Goal: Information Seeking & Learning: Learn about a topic

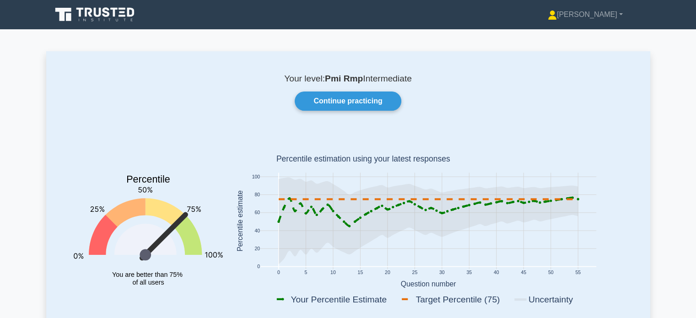
click at [330, 103] on link "Continue practicing" at bounding box center [348, 101] width 106 height 19
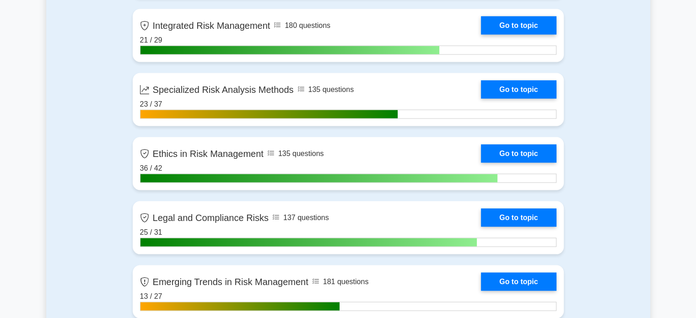
scroll to position [1710, 0]
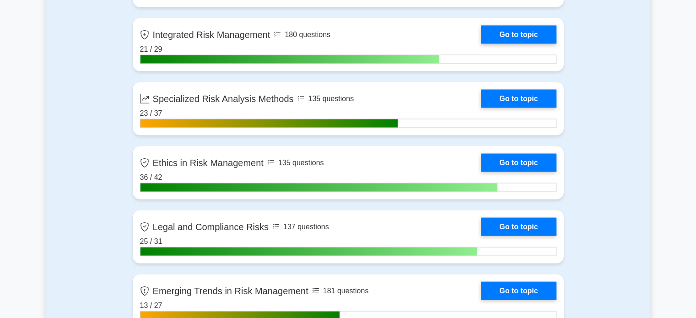
click at [535, 99] on link "Go to topic" at bounding box center [518, 98] width 75 height 18
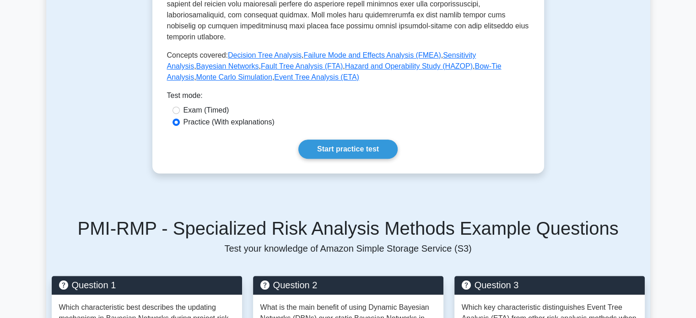
scroll to position [434, 0]
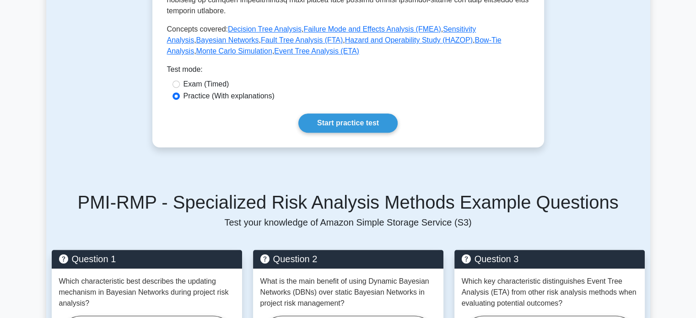
click at [78, 254] on h5 "Question 1" at bounding box center [147, 259] width 176 height 11
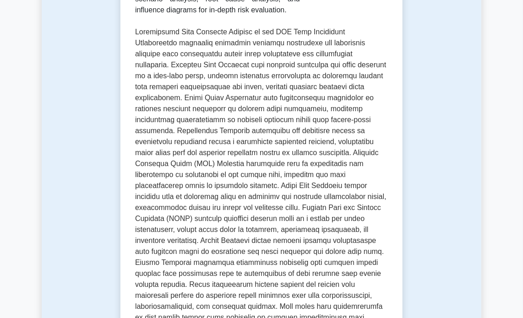
scroll to position [0, 0]
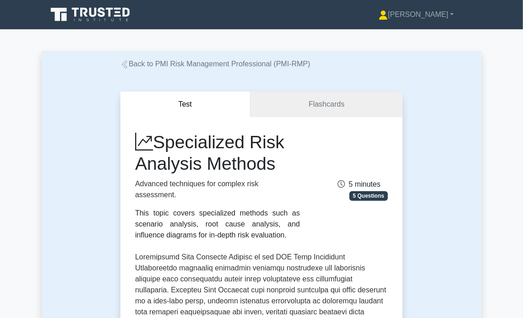
click at [123, 60] on link "Back to PMI Risk Management Professional (PMI-RMP)" at bounding box center [215, 64] width 190 height 8
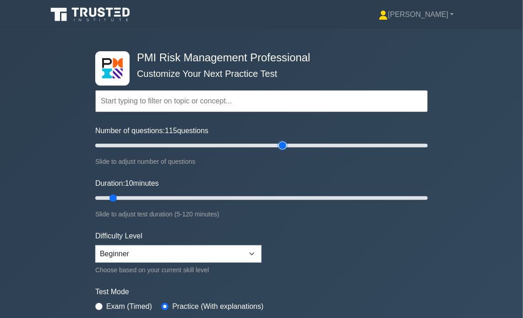
drag, startPoint x: 105, startPoint y: 144, endPoint x: 280, endPoint y: 147, distance: 175.3
type input "115"
click at [280, 147] on input "Number of questions: 115 questions" at bounding box center [261, 145] width 332 height 11
drag, startPoint x: 114, startPoint y: 196, endPoint x: 423, endPoint y: 195, distance: 308.9
type input "120"
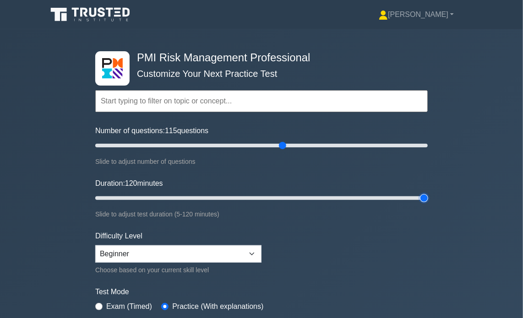
click at [423, 195] on input "Duration: 120 minutes" at bounding box center [261, 198] width 332 height 11
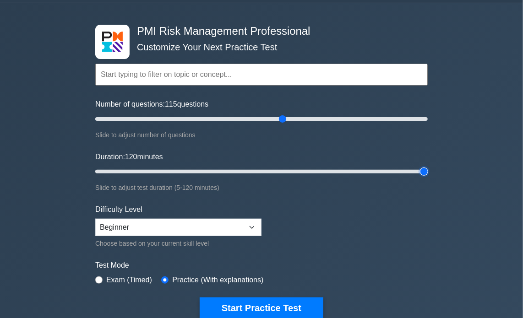
scroll to position [47, 0]
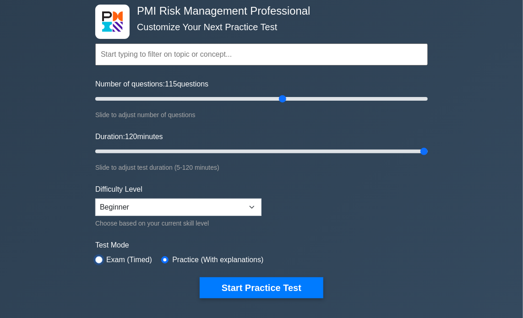
click at [100, 261] on input "radio" at bounding box center [98, 259] width 7 height 7
radio input "true"
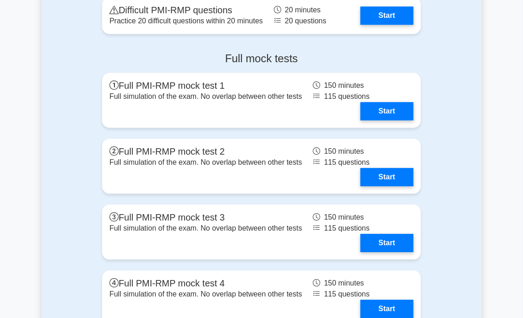
scroll to position [2257, 0]
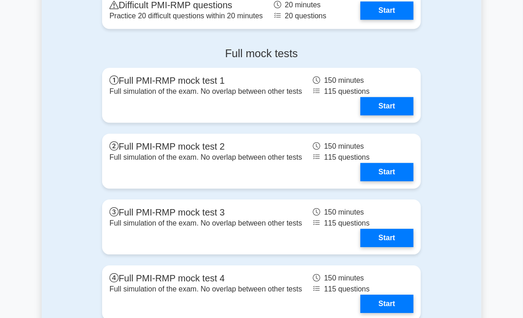
click at [390, 181] on link "Start" at bounding box center [386, 172] width 53 height 18
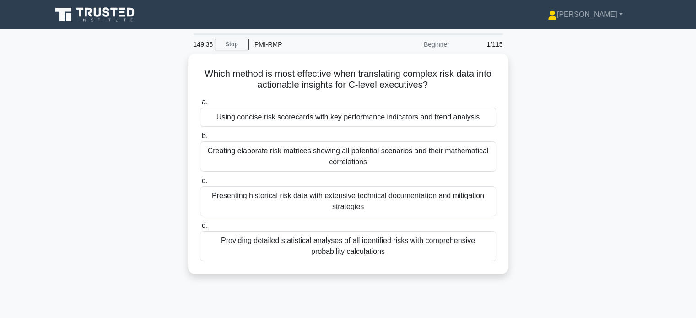
click at [233, 112] on div "Using concise risk scorecards with key performance indicators and trend analysis" at bounding box center [348, 117] width 297 height 19
click at [200, 105] on input "a. Using concise risk scorecards with key performance indicators and trend anal…" at bounding box center [200, 102] width 0 height 6
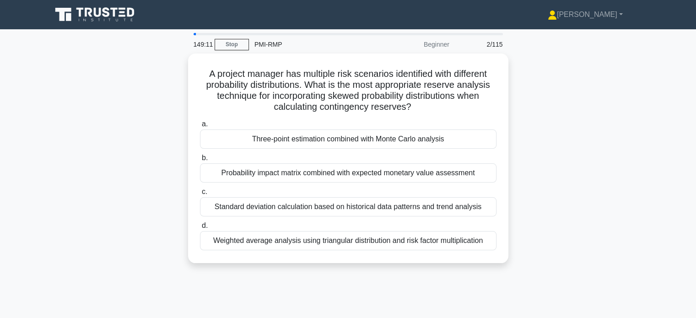
click at [222, 147] on div "Three-point estimation combined with Monte Carlo analysis" at bounding box center [348, 139] width 297 height 19
click at [200, 127] on input "a. Three-point estimation combined with Monte Carlo analysis" at bounding box center [200, 124] width 0 height 6
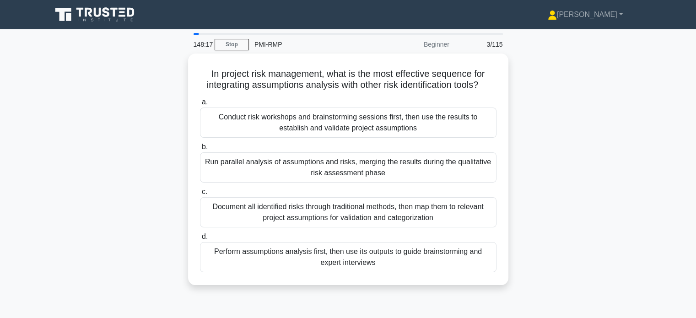
click at [220, 167] on div "Run parallel analysis of assumptions and risks, merging the results during the …" at bounding box center [348, 167] width 297 height 30
click at [200, 150] on input "b. Run parallel analysis of assumptions and risks, merging the results during t…" at bounding box center [200, 147] width 0 height 6
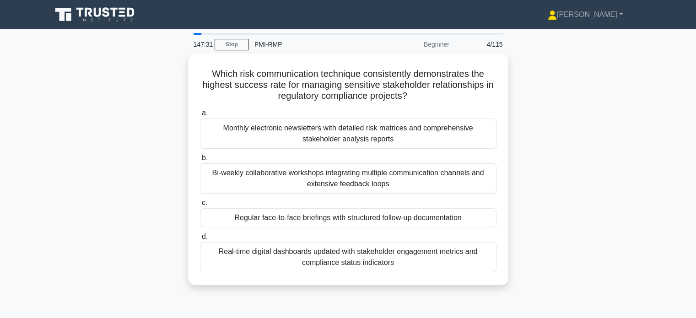
click at [231, 256] on div "Real-time digital dashboards updated with stakeholder engagement metrics and co…" at bounding box center [348, 257] width 297 height 30
click at [200, 240] on input "d. Real-time digital dashboards updated with stakeholder engagement metrics and…" at bounding box center [200, 237] width 0 height 6
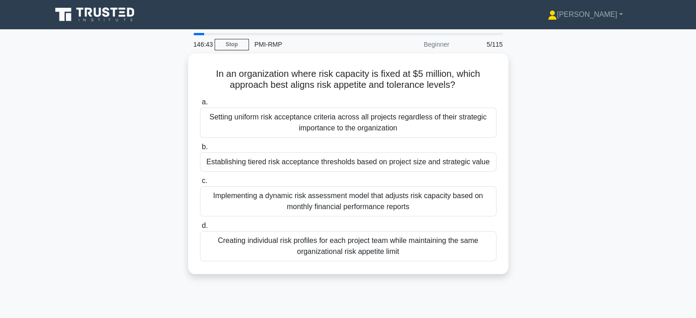
click at [233, 253] on div "Creating individual risk profiles for each project team while maintaining the s…" at bounding box center [348, 246] width 297 height 30
click at [200, 229] on input "d. Creating individual risk profiles for each project team while maintaining th…" at bounding box center [200, 226] width 0 height 6
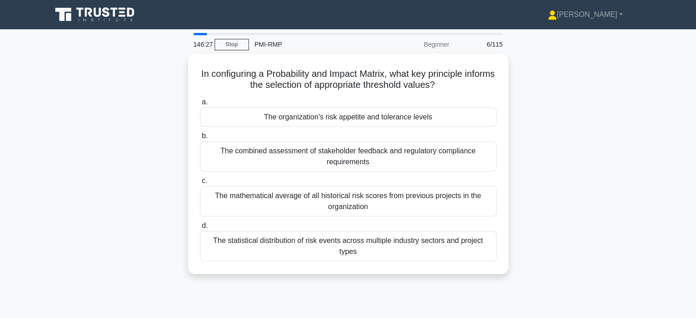
click at [220, 151] on div "The combined assessment of stakeholder feedback and regulatory compliance requi…" at bounding box center [348, 156] width 297 height 30
click at [200, 139] on input "b. The combined assessment of stakeholder feedback and regulatory compliance re…" at bounding box center [200, 136] width 0 height 6
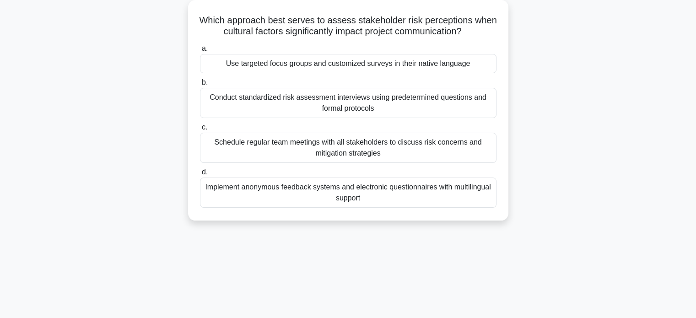
scroll to position [55, 0]
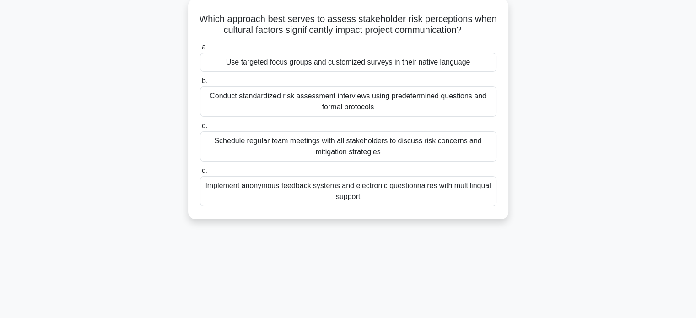
click at [226, 59] on div "Use targeted focus groups and customized surveys in their native language" at bounding box center [348, 62] width 297 height 19
click at [200, 50] on input "a. Use targeted focus groups and customized surveys in their native language" at bounding box center [200, 47] width 0 height 6
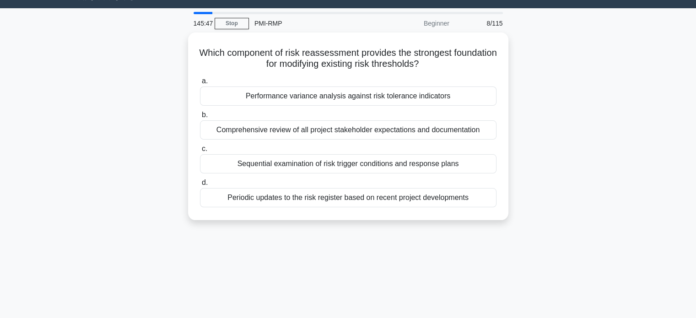
scroll to position [0, 0]
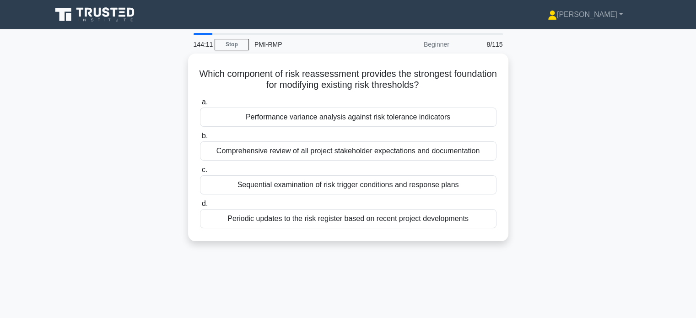
click at [242, 187] on div "Sequential examination of risk trigger conditions and response plans" at bounding box center [348, 184] width 297 height 19
click at [200, 173] on input "c. Sequential examination of risk trigger conditions and response plans" at bounding box center [200, 170] width 0 height 6
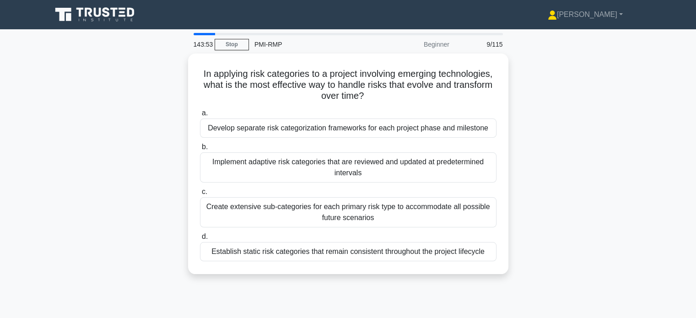
click at [231, 167] on div "Implement adaptive risk categories that are reviewed and updated at predetermin…" at bounding box center [348, 167] width 297 height 30
click at [200, 150] on input "b. Implement adaptive risk categories that are reviewed and updated at predeter…" at bounding box center [200, 147] width 0 height 6
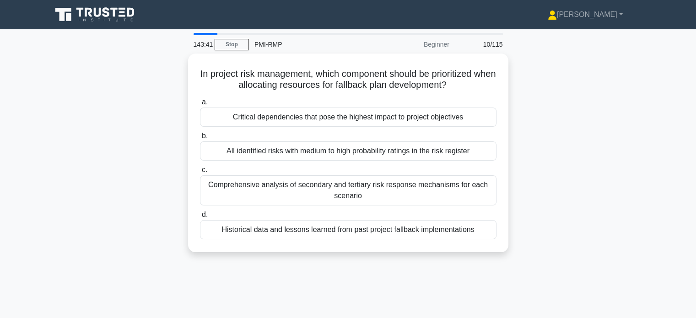
click at [215, 119] on div "Critical dependencies that pose the highest impact to project objectives" at bounding box center [348, 117] width 297 height 19
click at [200, 105] on input "a. Critical dependencies that pose the highest impact to project objectives" at bounding box center [200, 102] width 0 height 6
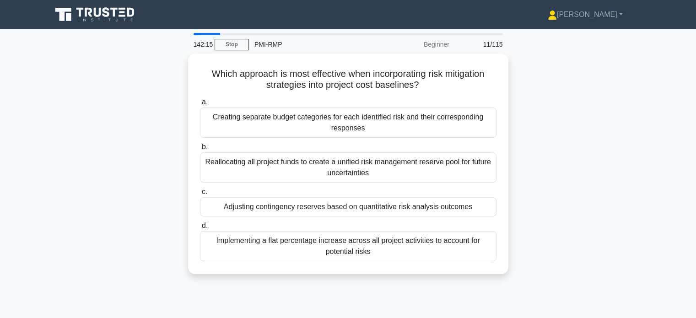
click at [214, 200] on div "Adjusting contingency reserves based on quantitative risk analysis outcomes" at bounding box center [348, 206] width 297 height 19
click at [200, 195] on input "c. Adjusting contingency reserves based on quantitative risk analysis outcomes" at bounding box center [200, 192] width 0 height 6
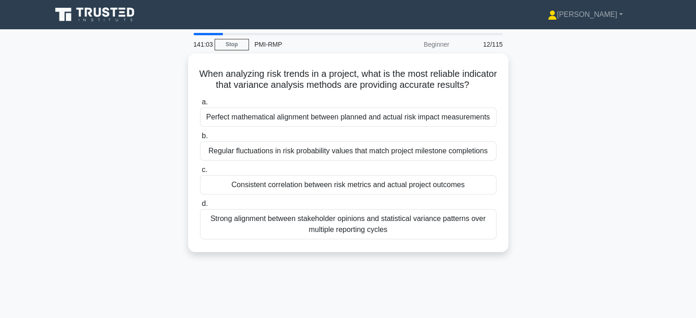
click at [448, 195] on div "Consistent correlation between risk metrics and actual project outcomes" at bounding box center [348, 184] width 297 height 19
click at [200, 173] on input "c. Consistent correlation between risk metrics and actual project outcomes" at bounding box center [200, 170] width 0 height 6
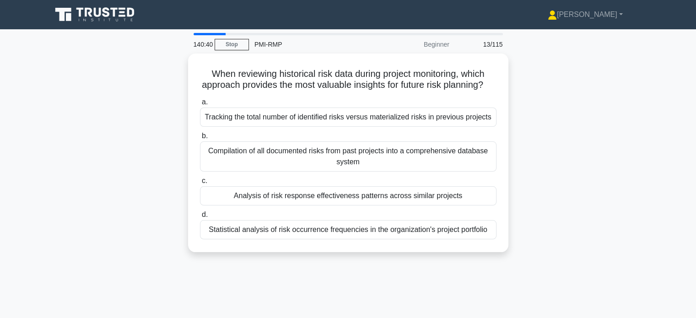
click at [470, 206] on div "Analysis of risk response effectiveness patterns across similar projects" at bounding box center [348, 195] width 297 height 19
click at [200, 184] on input "c. Analysis of risk response effectiveness patterns across similar projects" at bounding box center [200, 181] width 0 height 6
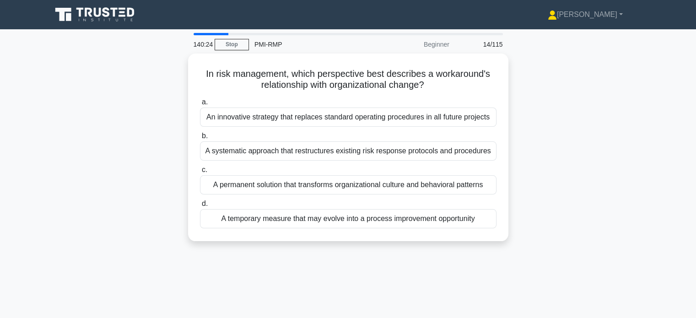
click at [454, 226] on div "A temporary measure that may evolve into a process improvement opportunity" at bounding box center [348, 218] width 297 height 19
click at [200, 207] on input "d. A temporary measure that may evolve into a process improvement opportunity" at bounding box center [200, 204] width 0 height 6
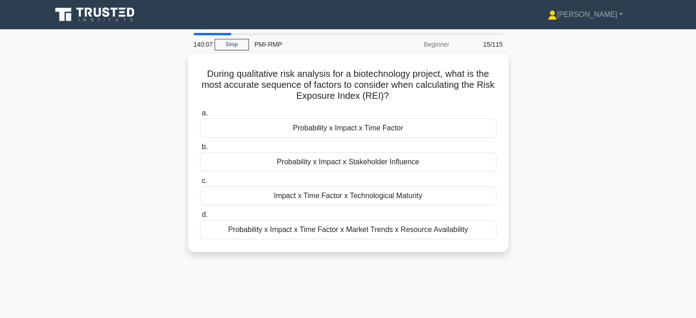
click at [424, 128] on div "Probability x Impact x Time Factor" at bounding box center [348, 128] width 297 height 19
click at [200, 116] on input "a. Probability x Impact x Time Factor" at bounding box center [200, 113] width 0 height 6
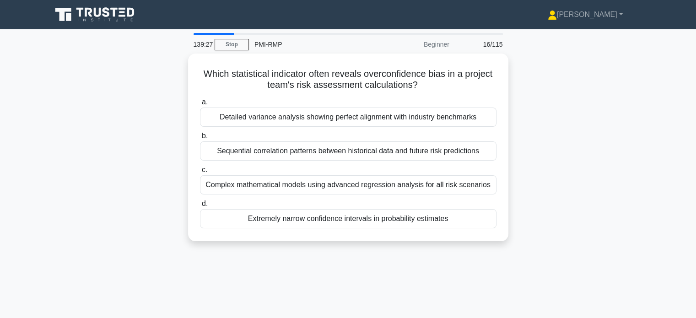
click at [471, 216] on div "Extremely narrow confidence intervals in probability estimates" at bounding box center [348, 218] width 297 height 19
click at [200, 207] on input "d. Extremely narrow confidence intervals in probability estimates" at bounding box center [200, 204] width 0 height 6
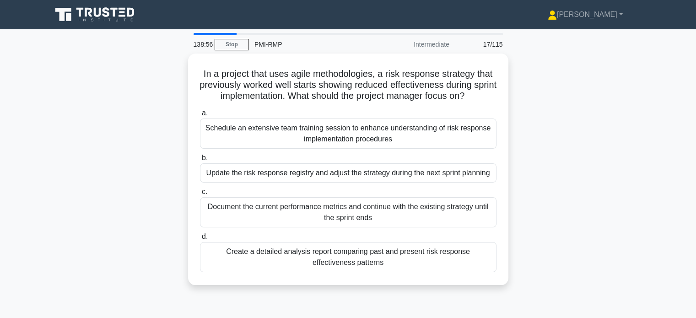
click at [472, 178] on div "Update the risk response registry and adjust the strategy during the next sprin…" at bounding box center [348, 172] width 297 height 19
click at [200, 161] on input "b. Update the risk response registry and adjust the strategy during the next sp…" at bounding box center [200, 158] width 0 height 6
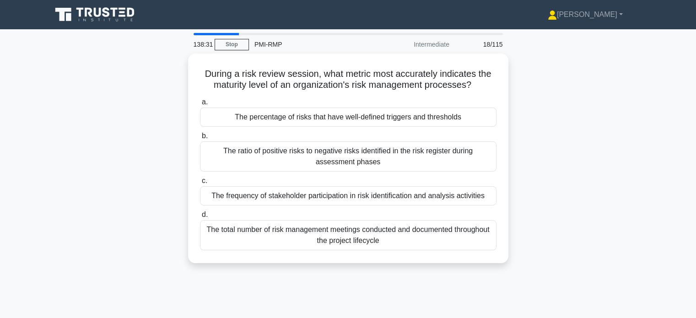
click at [476, 109] on div "The percentage of risks that have well-defined triggers and thresholds" at bounding box center [348, 117] width 297 height 19
click at [200, 105] on input "a. The percentage of risks that have well-defined triggers and thresholds" at bounding box center [200, 102] width 0 height 6
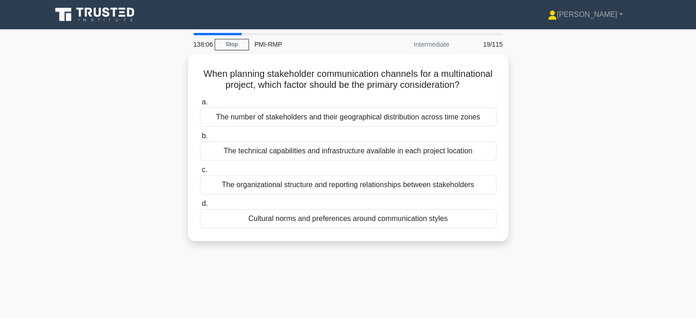
click at [465, 228] on div "Cultural norms and preferences around communication styles" at bounding box center [348, 218] width 297 height 19
click at [200, 207] on input "d. Cultural norms and preferences around communication styles" at bounding box center [200, 204] width 0 height 6
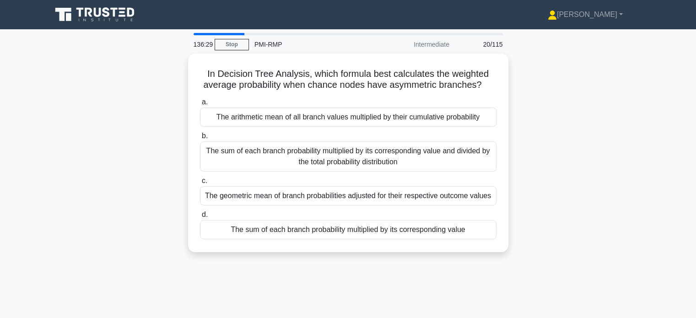
click at [474, 230] on div "The sum of each branch probability multiplied by its corresponding value" at bounding box center [348, 229] width 297 height 19
click at [200, 218] on input "d. The sum of each branch probability multiplied by its corresponding value" at bounding box center [200, 215] width 0 height 6
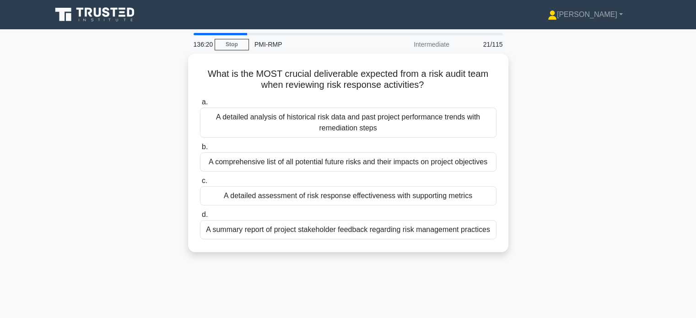
click at [480, 197] on div "A detailed assessment of risk response effectiveness with supporting metrics" at bounding box center [348, 195] width 297 height 19
click at [200, 184] on input "c. A detailed assessment of risk response effectiveness with supporting metrics" at bounding box center [200, 181] width 0 height 6
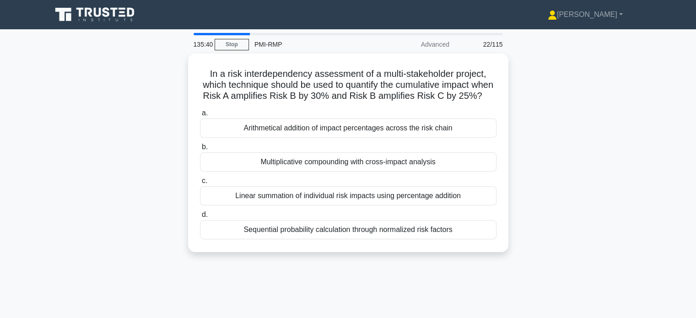
click at [474, 172] on div "Multiplicative compounding with cross-impact analysis" at bounding box center [348, 161] width 297 height 19
click at [200, 150] on input "b. Multiplicative compounding with cross-impact analysis" at bounding box center [200, 147] width 0 height 6
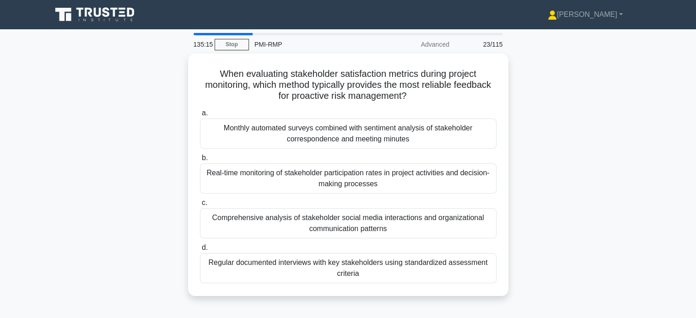
click at [467, 273] on div "Regular documented interviews with key stakeholders using standardized assessme…" at bounding box center [348, 268] width 297 height 30
click at [200, 251] on input "d. Regular documented interviews with key stakeholders using standardized asses…" at bounding box center [200, 248] width 0 height 6
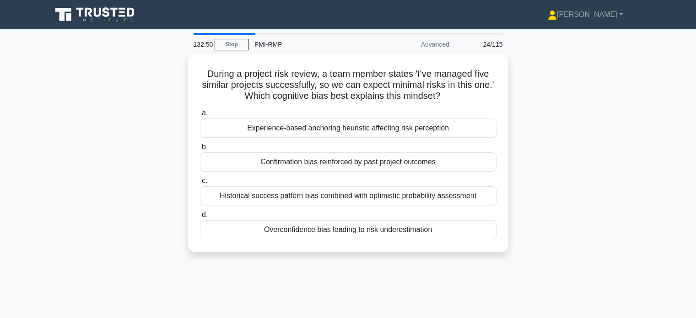
click at [245, 228] on div "Overconfidence bias leading to risk underestimation" at bounding box center [348, 229] width 297 height 19
click at [200, 218] on input "d. Overconfidence bias leading to risk underestimation" at bounding box center [200, 215] width 0 height 6
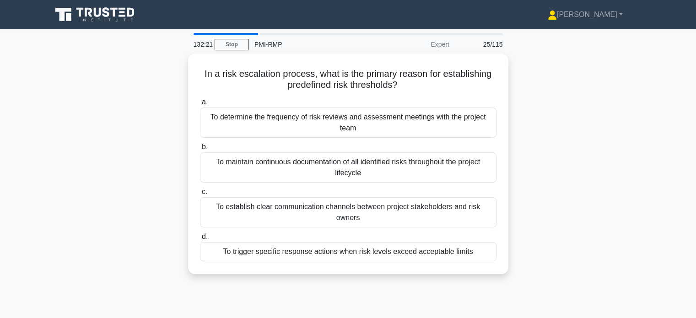
click at [231, 246] on div "To trigger specific response actions when risk levels exceed acceptable limits" at bounding box center [348, 251] width 297 height 19
click at [200, 240] on input "d. To trigger specific response actions when risk levels exceed acceptable limi…" at bounding box center [200, 237] width 0 height 6
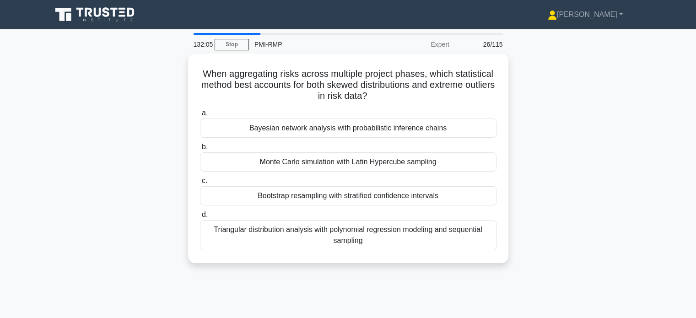
click at [251, 162] on div "Monte Carlo simulation with Latin Hypercube sampling" at bounding box center [348, 161] width 297 height 19
click at [200, 150] on input "b. Monte Carlo simulation with Latin Hypercube sampling" at bounding box center [200, 147] width 0 height 6
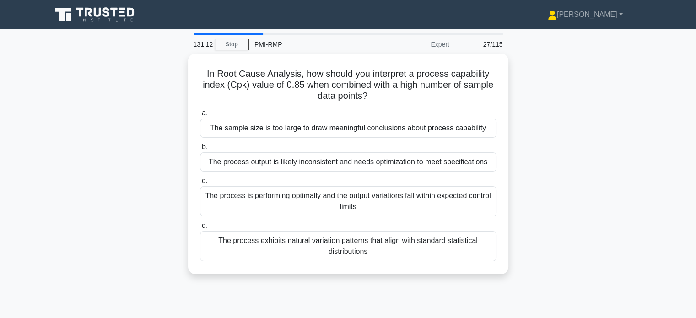
click at [239, 249] on div "The process exhibits natural variation patterns that align with standard statis…" at bounding box center [348, 246] width 297 height 30
click at [200, 229] on input "d. The process exhibits natural variation patterns that align with standard sta…" at bounding box center [200, 226] width 0 height 6
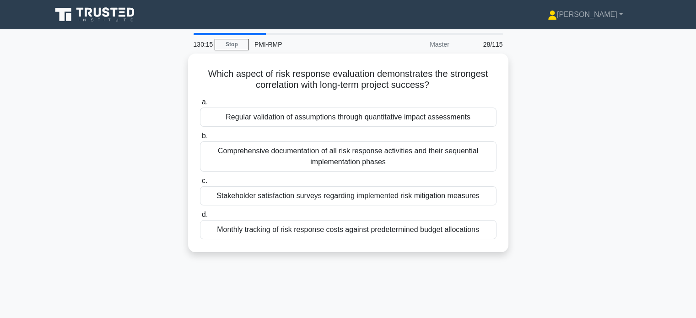
click at [233, 121] on div "Regular validation of assumptions through quantitative impact assessments" at bounding box center [348, 117] width 297 height 19
click at [200, 105] on input "a. Regular validation of assumptions through quantitative impact assessments" at bounding box center [200, 102] width 0 height 6
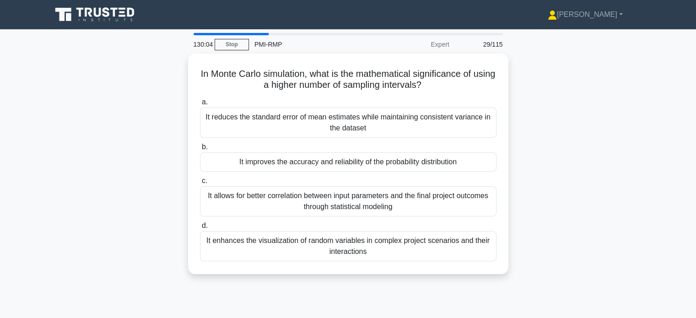
click at [229, 162] on div "It improves the accuracy and reliability of the probability distribution" at bounding box center [348, 161] width 297 height 19
click at [200, 150] on input "b. It improves the accuracy and reliability of the probability distribution" at bounding box center [200, 147] width 0 height 6
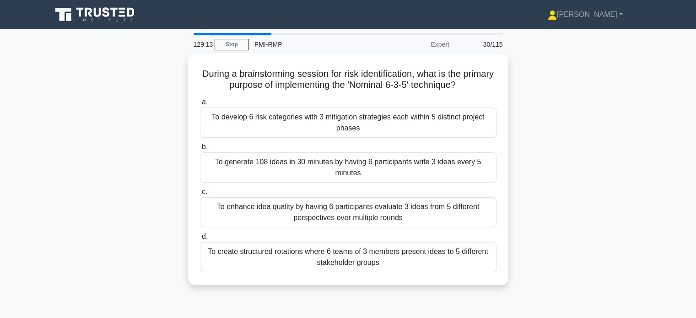
click at [224, 168] on div "To generate 108 ideas in 30 minutes by having 6 participants write 3 ideas ever…" at bounding box center [348, 167] width 297 height 30
click at [200, 150] on input "b. To generate 108 ideas in 30 minutes by having 6 participants write 3 ideas e…" at bounding box center [200, 147] width 0 height 6
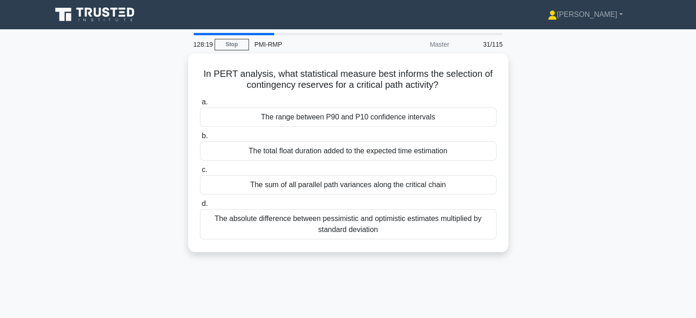
click at [237, 115] on div "The range between P90 and P10 confidence intervals" at bounding box center [348, 117] width 297 height 19
click at [200, 105] on input "a. The range between P90 and P10 confidence intervals" at bounding box center [200, 102] width 0 height 6
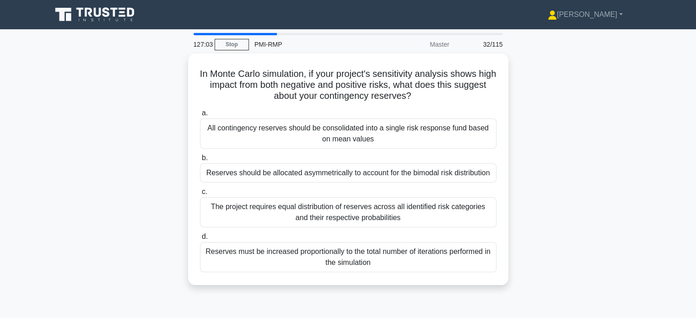
click at [217, 129] on div "All contingency reserves should be consolidated into a single risk response fun…" at bounding box center [348, 134] width 297 height 30
click at [200, 116] on input "a. All contingency reserves should be consolidated into a single risk response …" at bounding box center [200, 113] width 0 height 6
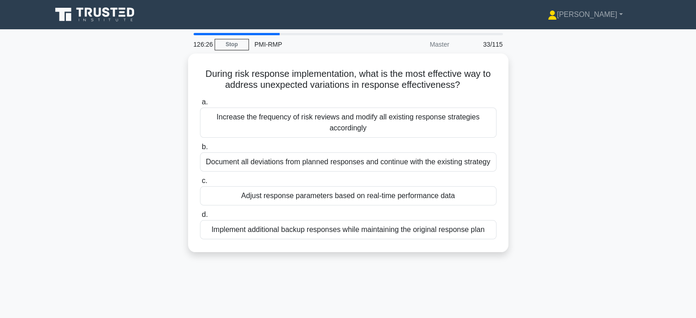
click at [212, 195] on div "Adjust response parameters based on real-time performance data" at bounding box center [348, 195] width 297 height 19
click at [200, 184] on input "c. Adjust response parameters based on real-time performance data" at bounding box center [200, 181] width 0 height 6
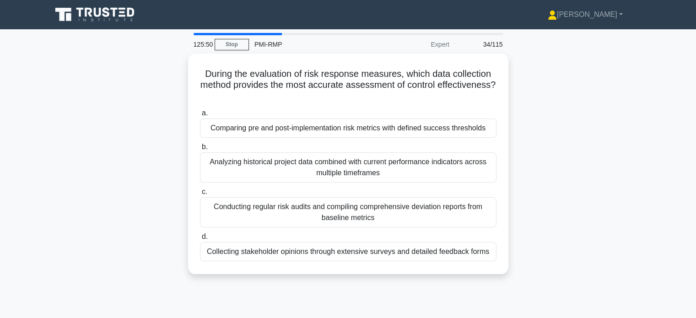
click at [210, 125] on div "Comparing pre and post-implementation risk metrics with defined success thresho…" at bounding box center [348, 128] width 297 height 19
click at [200, 116] on input "a. Comparing pre and post-implementation risk metrics with defined success thre…" at bounding box center [200, 113] width 0 height 6
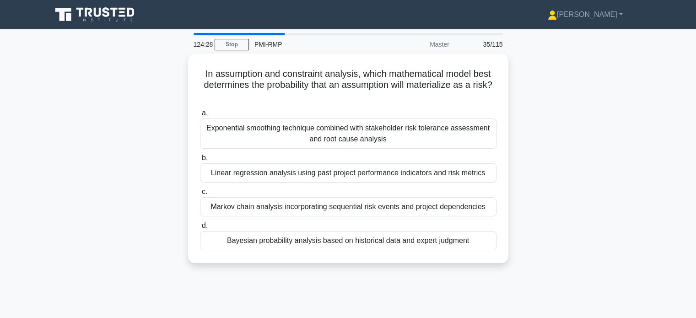
click at [232, 247] on div "Bayesian probability analysis based on historical data and expert judgment" at bounding box center [348, 240] width 297 height 19
click at [200, 229] on input "d. Bayesian probability analysis based on historical data and expert judgment" at bounding box center [200, 226] width 0 height 6
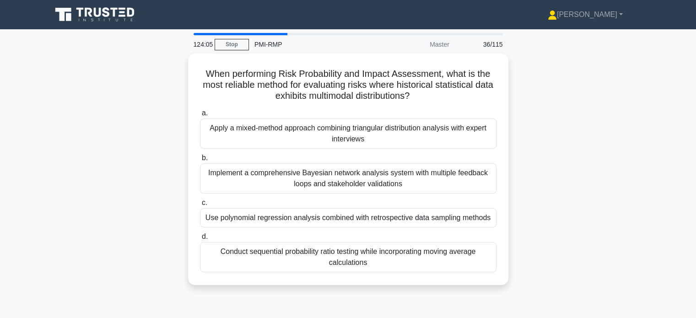
click at [220, 179] on div "Implement a comprehensive Bayesian network analysis system with multiple feedba…" at bounding box center [348, 178] width 297 height 30
click at [200, 161] on input "b. Implement a comprehensive Bayesian network analysis system with multiple fee…" at bounding box center [200, 158] width 0 height 6
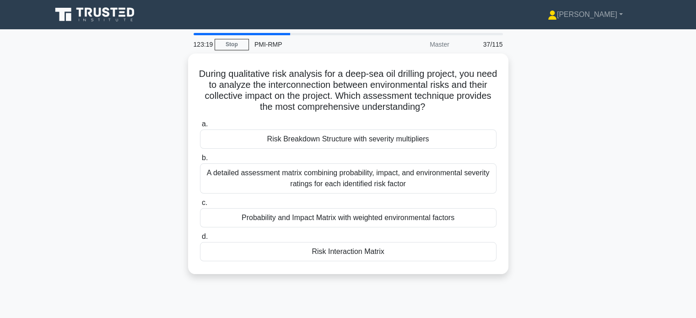
click at [278, 255] on div "Risk Interaction Matrix" at bounding box center [348, 251] width 297 height 19
click at [200, 240] on input "d. Risk Interaction Matrix" at bounding box center [200, 237] width 0 height 6
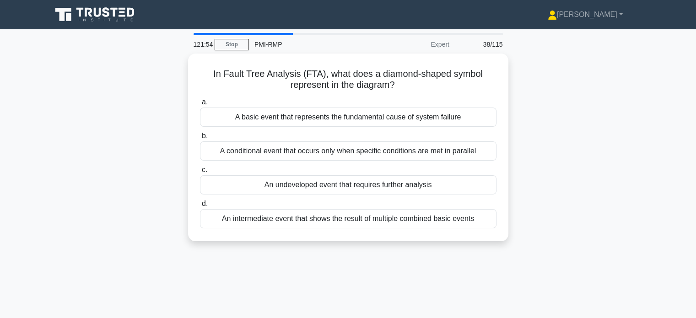
click at [273, 179] on div "An undeveloped event that requires further analysis" at bounding box center [348, 184] width 297 height 19
click at [200, 173] on input "c. An undeveloped event that requires further analysis" at bounding box center [200, 170] width 0 height 6
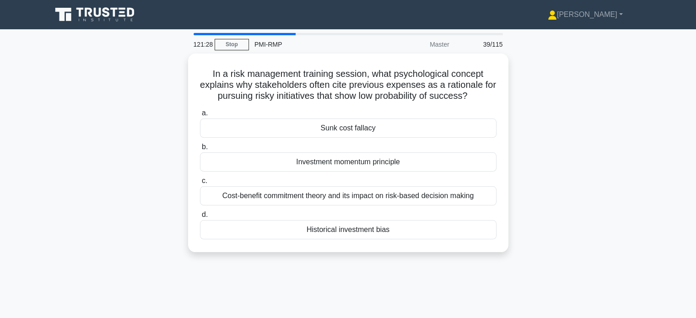
click at [279, 232] on div "Historical investment bias" at bounding box center [348, 229] width 297 height 19
click at [200, 218] on input "d. Historical investment bias" at bounding box center [200, 215] width 0 height 6
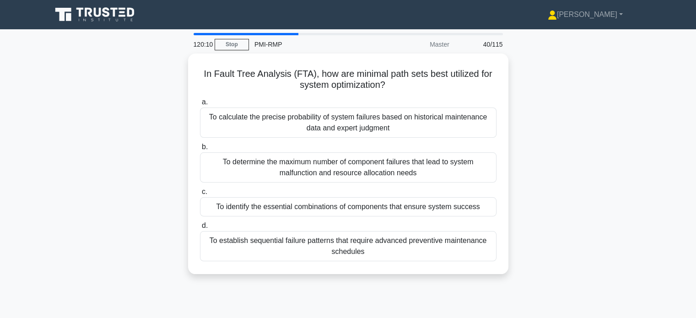
click at [239, 169] on div "To determine the maximum number of component failures that lead to system malfu…" at bounding box center [348, 167] width 297 height 30
click at [200, 150] on input "b. To determine the maximum number of component failures that lead to system ma…" at bounding box center [200, 147] width 0 height 6
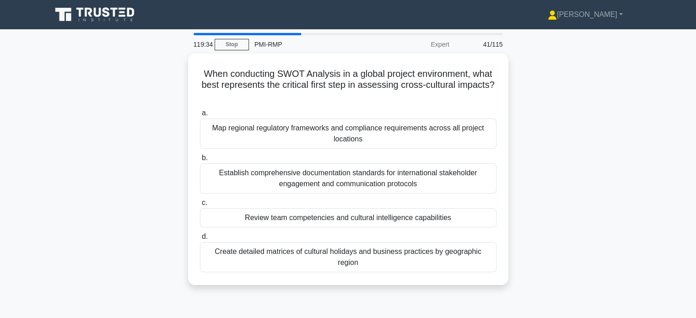
click at [221, 218] on div "Review team competencies and cultural intelligence capabilities" at bounding box center [348, 217] width 297 height 19
click at [200, 206] on input "c. Review team competencies and cultural intelligence capabilities" at bounding box center [200, 203] width 0 height 6
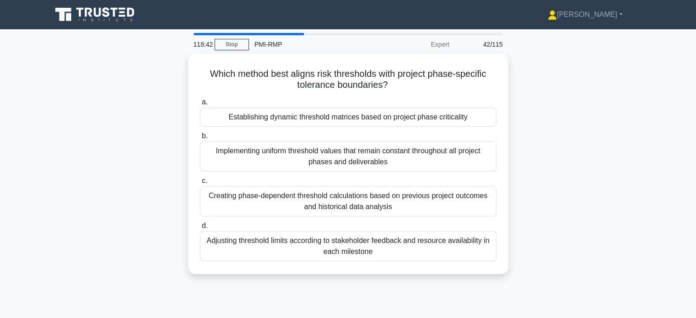
click at [216, 205] on div "Creating phase-dependent threshold calculations based on previous project outco…" at bounding box center [348, 201] width 297 height 30
click at [200, 184] on input "c. Creating phase-dependent threshold calculations based on previous project ou…" at bounding box center [200, 181] width 0 height 6
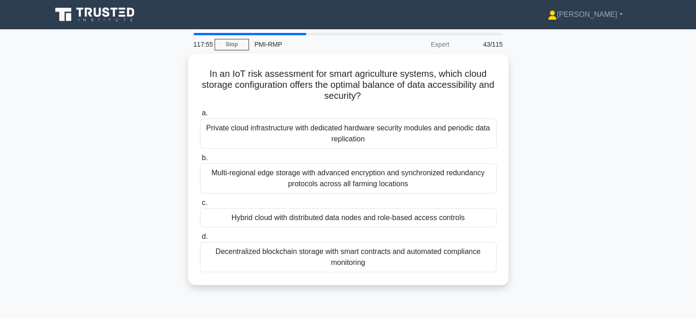
click at [225, 217] on div "Hybrid cloud with distributed data nodes and role-based access controls" at bounding box center [348, 217] width 297 height 19
click at [200, 206] on input "c. Hybrid cloud with distributed data nodes and role-based access controls" at bounding box center [200, 203] width 0 height 6
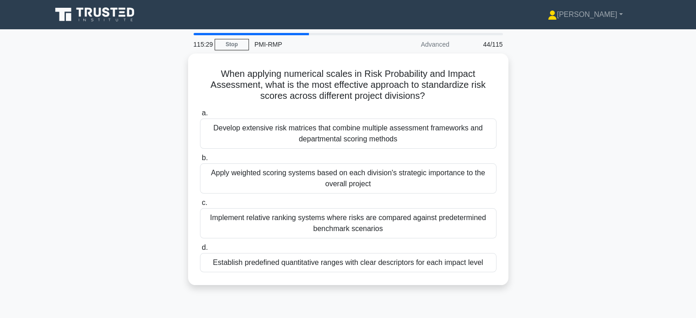
click at [257, 227] on div "Implement relative ranking systems where risks are compared against predetermin…" at bounding box center [348, 223] width 297 height 30
click at [200, 206] on input "c. Implement relative ranking systems where risks are compared against predeter…" at bounding box center [200, 203] width 0 height 6
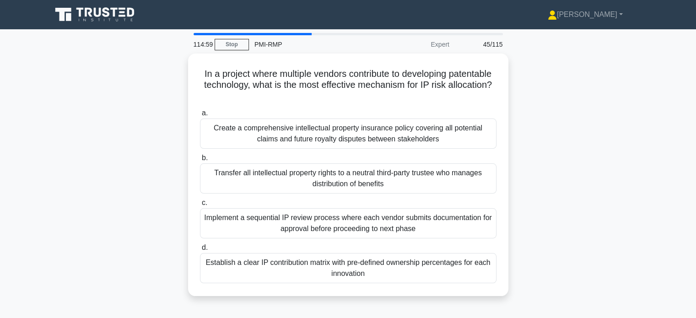
click at [234, 271] on div "Establish a clear IP contribution matrix with pre-defined ownership percentages…" at bounding box center [348, 268] width 297 height 30
click at [200, 251] on input "d. Establish a clear IP contribution matrix with pre-defined ownership percenta…" at bounding box center [200, 248] width 0 height 6
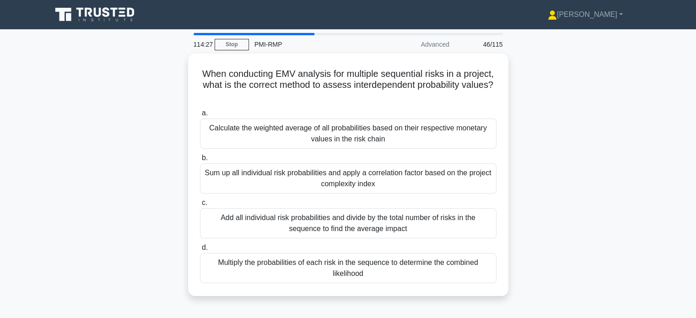
click at [460, 273] on div "Multiply the probabilities of each risk in the sequence to determine the combin…" at bounding box center [348, 268] width 297 height 30
click at [200, 251] on input "d. Multiply the probabilities of each risk in the sequence to determine the com…" at bounding box center [200, 248] width 0 height 6
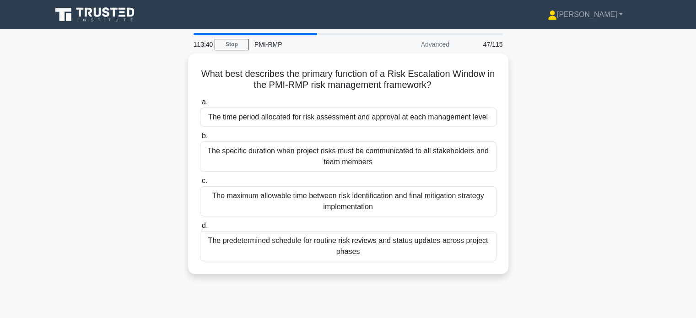
click at [233, 203] on div "The maximum allowable time between risk identification and final mitigation str…" at bounding box center [348, 201] width 297 height 30
click at [200, 184] on input "c. The maximum allowable time between risk identification and final mitigation …" at bounding box center [200, 181] width 0 height 6
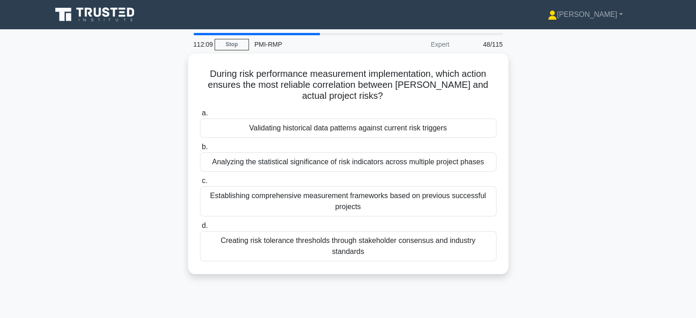
click at [220, 128] on div "Validating historical data patterns against current risk triggers" at bounding box center [348, 128] width 297 height 19
click at [200, 116] on input "a. Validating historical data patterns against current risk triggers" at bounding box center [200, 113] width 0 height 6
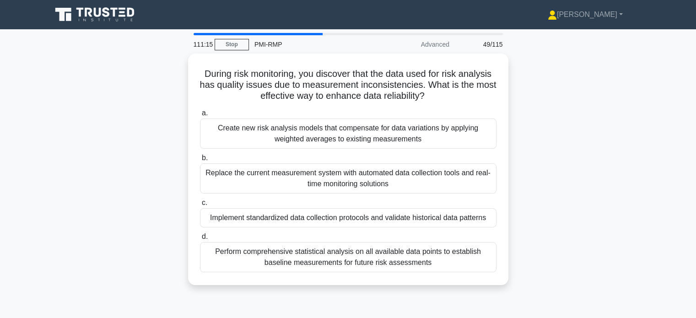
click at [468, 264] on div "Perform comprehensive statistical analysis on all available data points to esta…" at bounding box center [348, 257] width 297 height 30
click at [200, 240] on input "d. Perform comprehensive statistical analysis on all available data points to e…" at bounding box center [200, 237] width 0 height 6
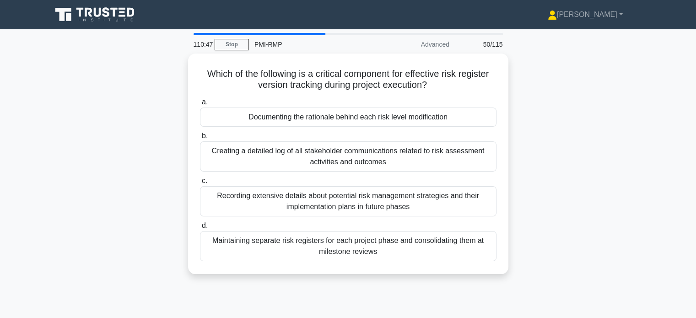
click at [466, 118] on div "Documenting the rationale behind each risk level modification" at bounding box center [348, 117] width 297 height 19
click at [200, 105] on input "a. Documenting the rationale behind each risk level modification" at bounding box center [200, 102] width 0 height 6
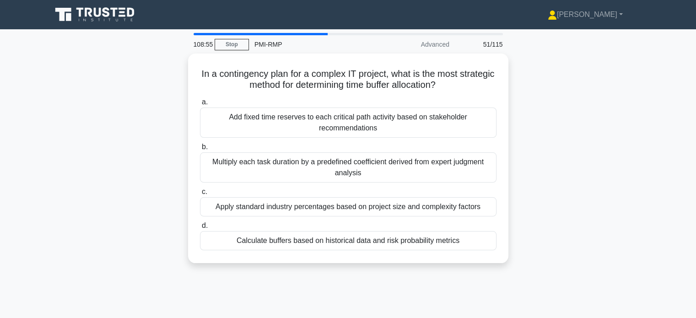
click at [468, 244] on div "Calculate buffers based on historical data and risk probability metrics" at bounding box center [348, 240] width 297 height 19
click at [200, 229] on input "d. Calculate buffers based on historical data and risk probability metrics" at bounding box center [200, 226] width 0 height 6
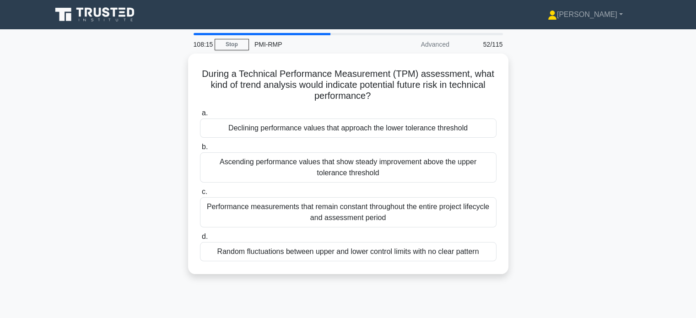
click at [234, 127] on div "Declining performance values that approach the lower tolerance threshold" at bounding box center [348, 128] width 297 height 19
click at [200, 116] on input "a. Declining performance values that approach the lower tolerance threshold" at bounding box center [200, 113] width 0 height 6
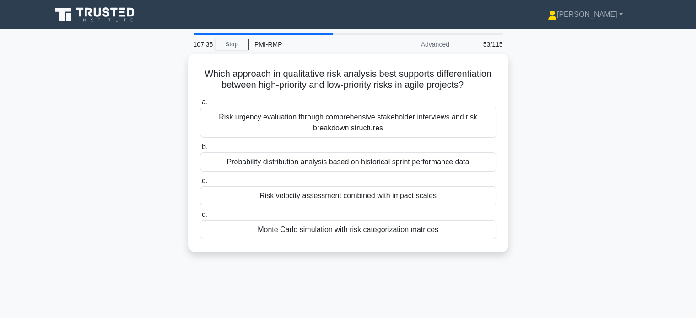
click at [224, 201] on div "Risk velocity assessment combined with impact scales" at bounding box center [348, 195] width 297 height 19
click at [200, 184] on input "c. Risk velocity assessment combined with impact scales" at bounding box center [200, 181] width 0 height 6
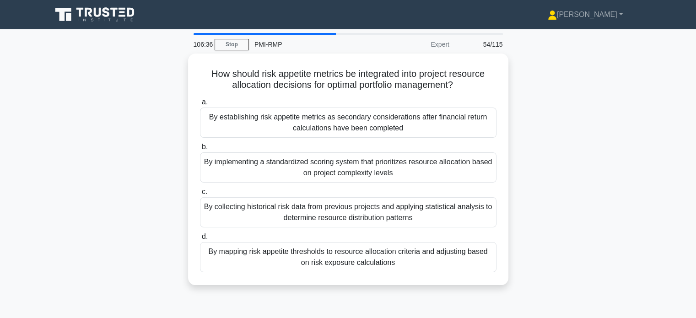
click at [469, 269] on div "By mapping risk appetite thresholds to resource allocation criteria and adjusti…" at bounding box center [348, 257] width 297 height 30
click at [200, 240] on input "d. By mapping risk appetite thresholds to resource allocation criteria and adju…" at bounding box center [200, 237] width 0 height 6
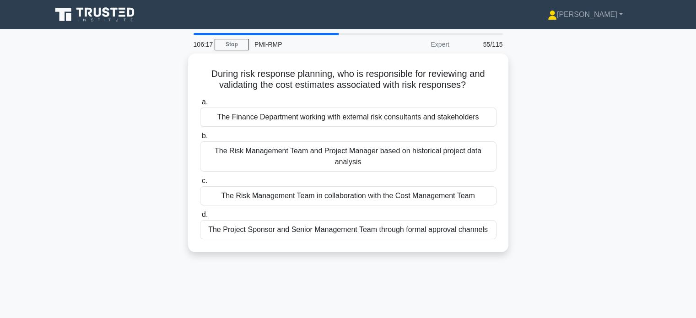
click at [463, 158] on div "The Risk Management Team and Project Manager based on historical project data a…" at bounding box center [348, 156] width 297 height 30
click at [200, 139] on input "b. The Risk Management Team and Project Manager based on historical project dat…" at bounding box center [200, 136] width 0 height 6
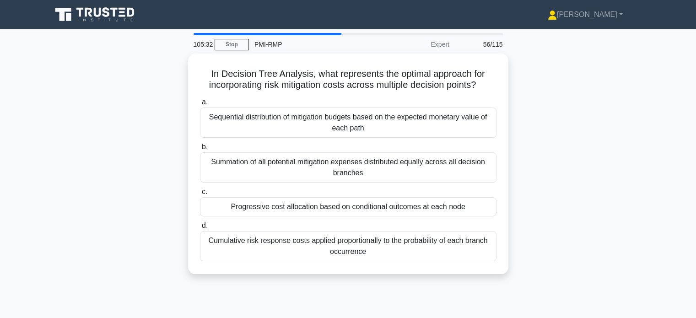
click at [451, 122] on div "Sequential distribution of mitigation budgets based on the expected monetary va…" at bounding box center [348, 123] width 297 height 30
click at [200, 105] on input "a. Sequential distribution of mitigation budgets based on the expected monetary…" at bounding box center [200, 102] width 0 height 6
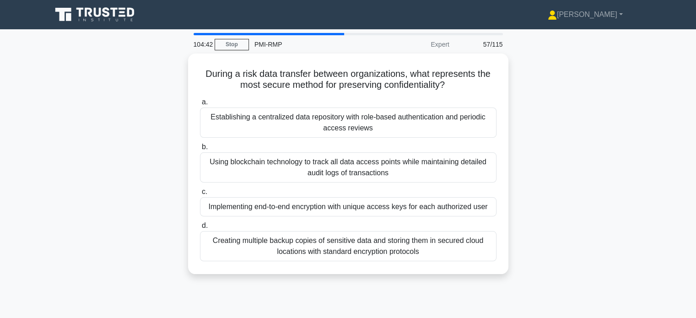
click at [458, 207] on div "Implementing end-to-end encryption with unique access keys for each authorized …" at bounding box center [348, 206] width 297 height 19
click at [200, 195] on input "c. Implementing end-to-end encryption with unique access keys for each authoriz…" at bounding box center [200, 192] width 0 height 6
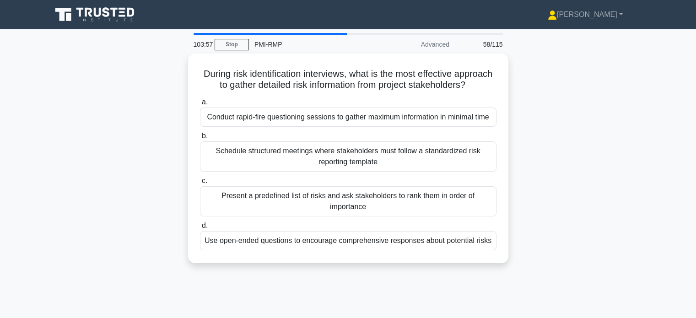
click at [455, 172] on div "Schedule structured meetings where stakeholders must follow a standardized risk…" at bounding box center [348, 156] width 297 height 30
click at [200, 139] on input "b. Schedule structured meetings where stakeholders must follow a standardized r…" at bounding box center [200, 136] width 0 height 6
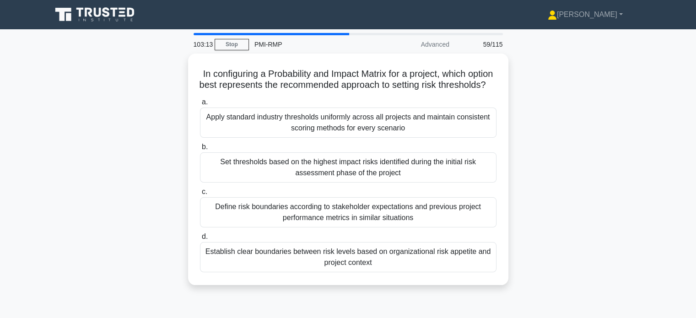
click at [445, 221] on div "Define risk boundaries according to stakeholder expectations and previous proje…" at bounding box center [348, 212] width 297 height 30
click at [200, 195] on input "c. Define risk boundaries according to stakeholder expectations and previous pr…" at bounding box center [200, 192] width 0 height 6
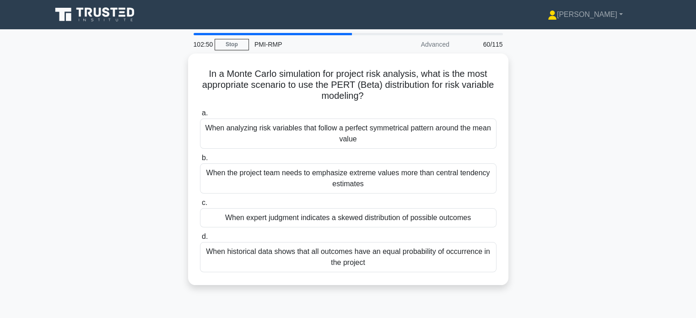
click at [468, 220] on div "When expert judgment indicates a skewed distribution of possible outcomes" at bounding box center [348, 217] width 297 height 19
click at [200, 206] on input "c. When expert judgment indicates a skewed distribution of possible outcomes" at bounding box center [200, 203] width 0 height 6
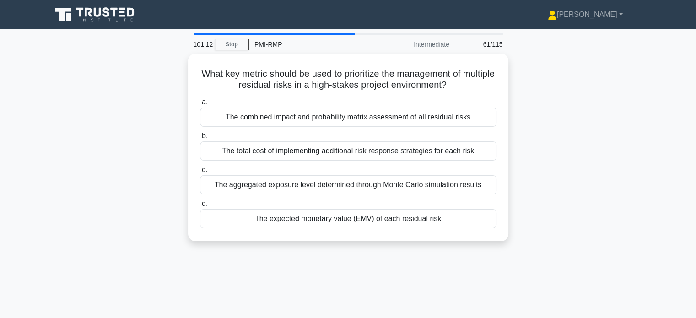
click at [463, 120] on div "The combined impact and probability matrix assessment of all residual risks" at bounding box center [348, 117] width 297 height 19
click at [200, 105] on input "a. The combined impact and probability matrix assessment of all residual risks" at bounding box center [200, 102] width 0 height 6
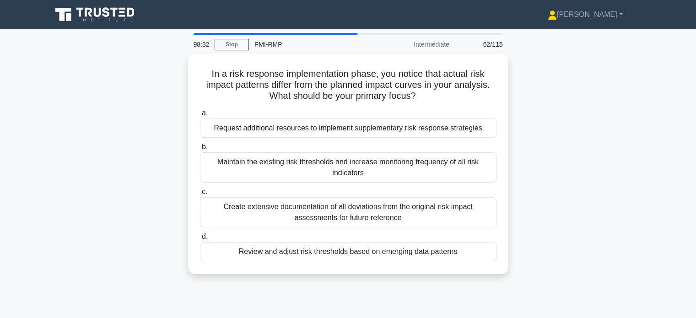
click at [470, 260] on div "Review and adjust risk thresholds based on emerging data patterns" at bounding box center [348, 251] width 297 height 19
click at [200, 240] on input "d. Review and adjust risk thresholds based on emerging data patterns" at bounding box center [200, 237] width 0 height 6
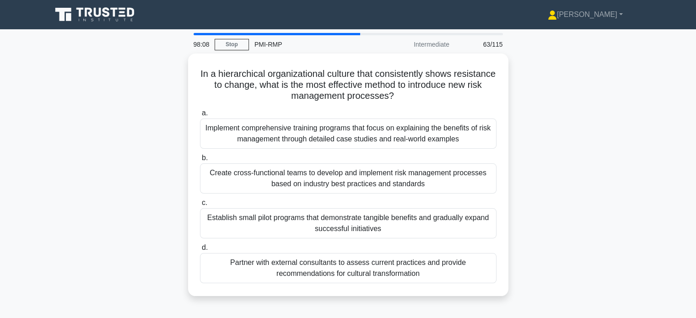
click at [469, 221] on div "Establish small pilot programs that demonstrate tangible benefits and gradually…" at bounding box center [348, 223] width 297 height 30
click at [200, 206] on input "c. Establish small pilot programs that demonstrate tangible benefits and gradua…" at bounding box center [200, 203] width 0 height 6
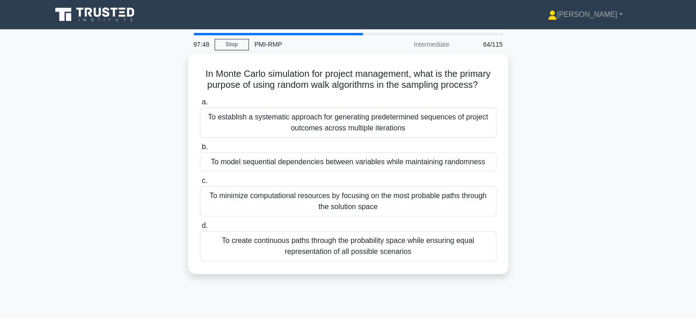
click at [452, 164] on div "To model sequential dependencies between variables while maintaining randomness" at bounding box center [348, 161] width 297 height 19
click at [200, 150] on input "b. To model sequential dependencies between variables while maintaining randomn…" at bounding box center [200, 147] width 0 height 6
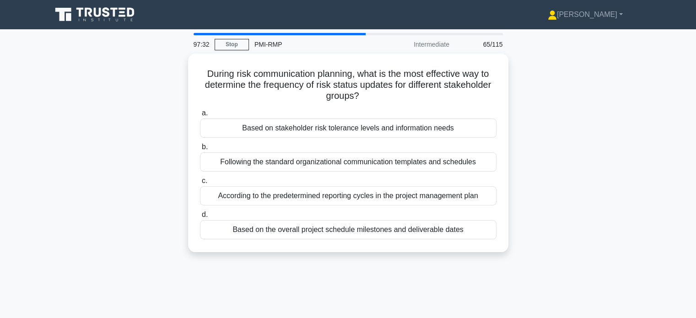
click at [467, 131] on div "Based on stakeholder risk tolerance levels and information needs" at bounding box center [348, 128] width 297 height 19
click at [200, 116] on input "a. Based on stakeholder risk tolerance levels and information needs" at bounding box center [200, 113] width 0 height 6
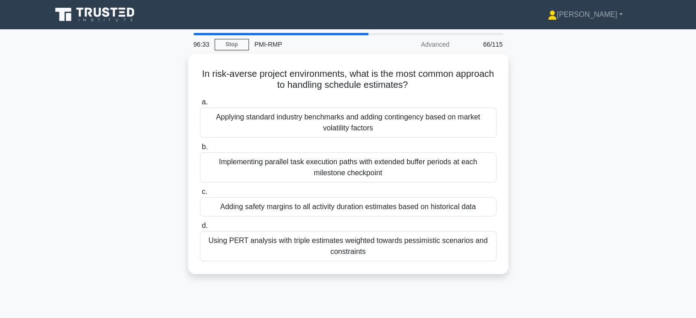
click at [469, 207] on div "Adding safety margins to all activity duration estimates based on historical da…" at bounding box center [348, 206] width 297 height 19
click at [200, 195] on input "c. Adding safety margins to all activity duration estimates based on historical…" at bounding box center [200, 192] width 0 height 6
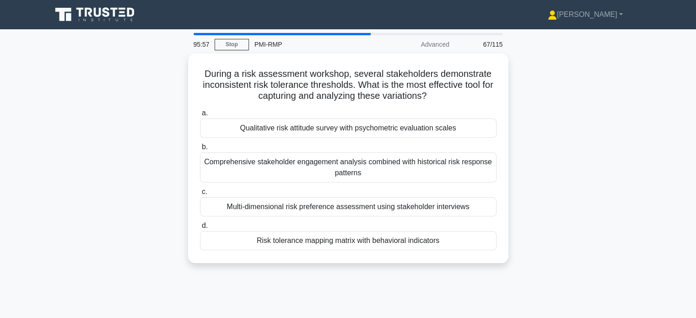
click at [460, 244] on div "Risk tolerance mapping matrix with behavioral indicators" at bounding box center [348, 240] width 297 height 19
click at [200, 229] on input "d. Risk tolerance mapping matrix with behavioral indicators" at bounding box center [200, 226] width 0 height 6
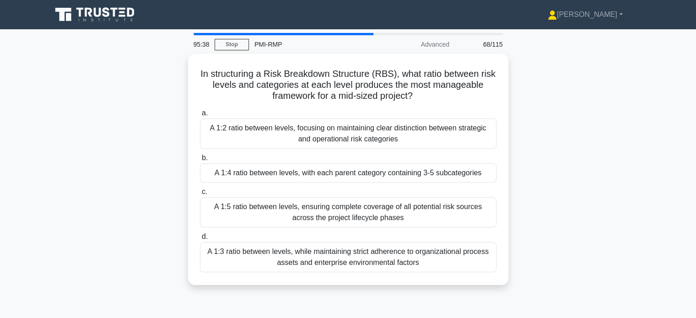
click at [459, 177] on div "A 1:4 ratio between levels, with each parent category containing 3-5 subcategor…" at bounding box center [348, 172] width 297 height 19
click at [200, 161] on input "b. A 1:4 ratio between levels, with each parent category containing 3-5 subcate…" at bounding box center [200, 158] width 0 height 6
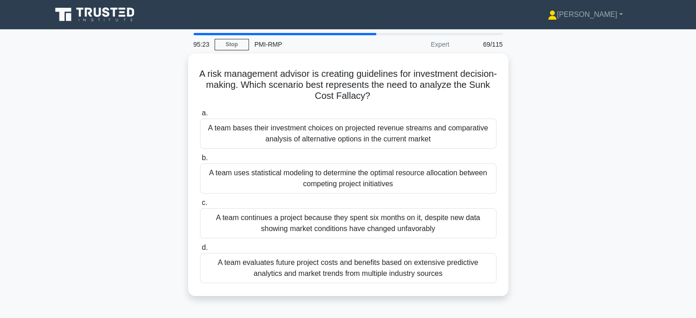
click at [460, 226] on div "A team continues a project because they spent six months on it, despite new dat…" at bounding box center [348, 223] width 297 height 30
click at [200, 206] on input "c. A team continues a project because they spent six months on it, despite new …" at bounding box center [200, 203] width 0 height 6
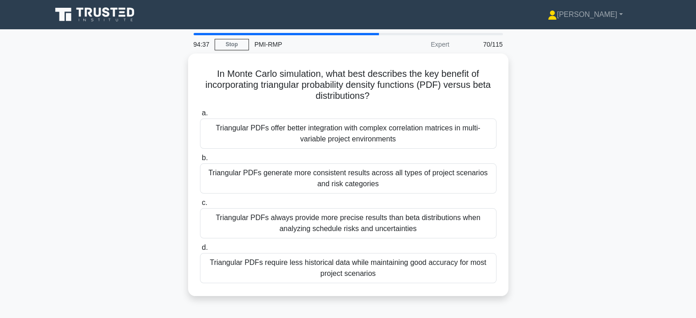
click at [224, 176] on div "Triangular PDFs generate more consistent results across all types of project sc…" at bounding box center [348, 178] width 297 height 30
click at [200, 161] on input "b. Triangular PDFs generate more consistent results across all types of project…" at bounding box center [200, 158] width 0 height 6
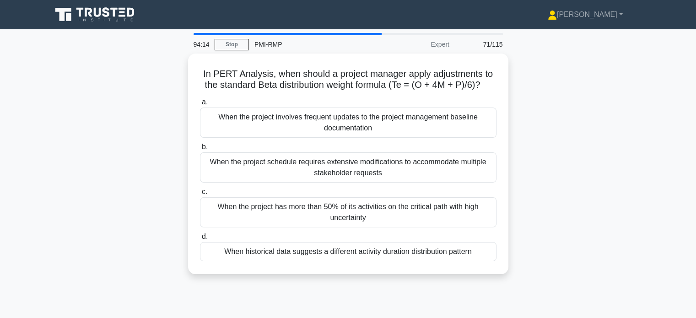
click at [454, 227] on div "When the project has more than 50% of its activities on the critical path with …" at bounding box center [348, 212] width 297 height 30
click at [200, 195] on input "c. When the project has more than 50% of its activities on the critical path wi…" at bounding box center [200, 192] width 0 height 6
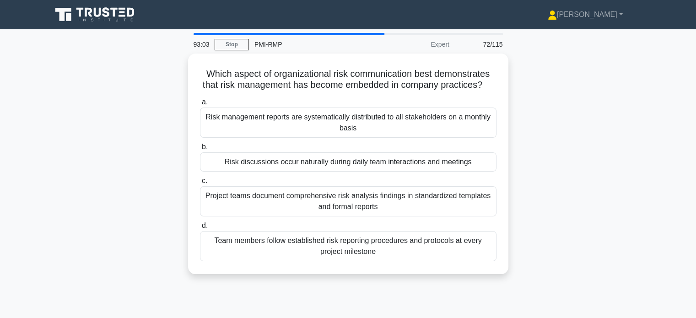
click at [216, 172] on div "Risk discussions occur naturally during daily team interactions and meetings" at bounding box center [348, 161] width 297 height 19
click at [200, 150] on input "b. Risk discussions occur naturally during daily team interactions and meetings" at bounding box center [200, 147] width 0 height 6
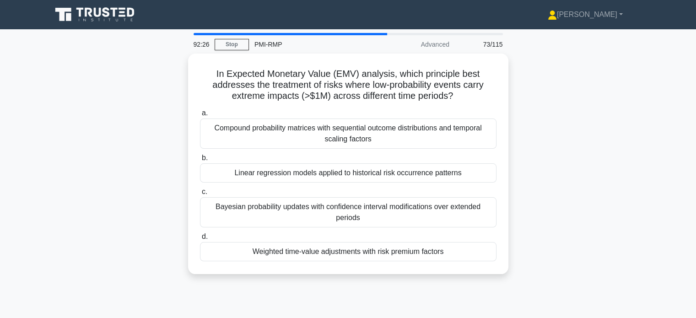
click at [223, 173] on div "Linear regression models applied to historical risk occurrence patterns" at bounding box center [348, 172] width 297 height 19
click at [200, 161] on input "b. Linear regression models applied to historical risk occurrence patterns" at bounding box center [200, 158] width 0 height 6
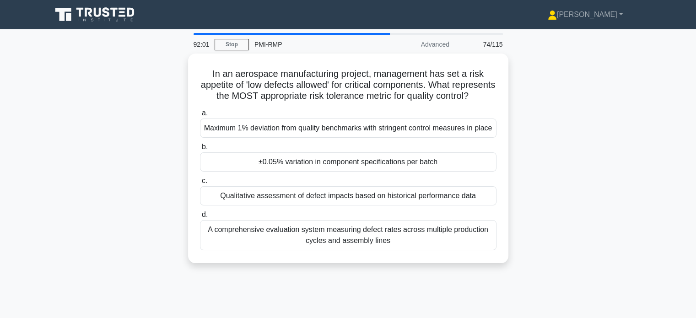
click at [225, 172] on div "±0.05% variation in component specifications per batch" at bounding box center [348, 161] width 297 height 19
click at [200, 150] on input "b. ±0.05% variation in component specifications per batch" at bounding box center [200, 147] width 0 height 6
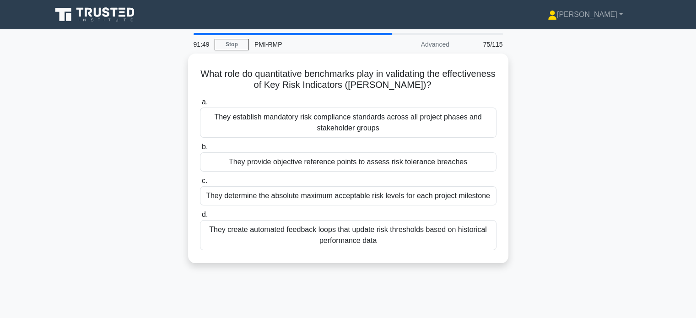
click at [227, 165] on div "They provide objective reference points to assess risk tolerance breaches" at bounding box center [348, 161] width 297 height 19
click at [200, 150] on input "b. They provide objective reference points to assess risk tolerance breaches" at bounding box center [200, 147] width 0 height 6
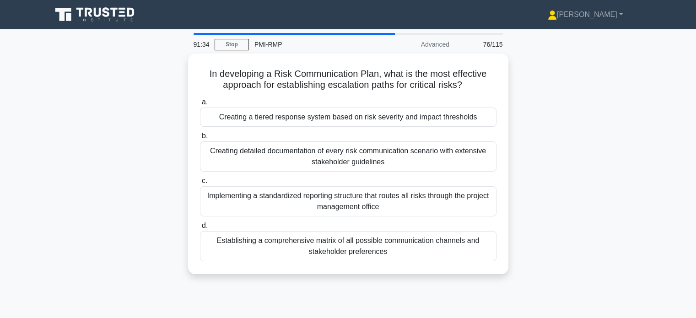
click at [234, 118] on div "Creating a tiered response system based on risk severity and impact thresholds" at bounding box center [348, 117] width 297 height 19
click at [200, 105] on input "a. Creating a tiered response system based on risk severity and impact threshol…" at bounding box center [200, 102] width 0 height 6
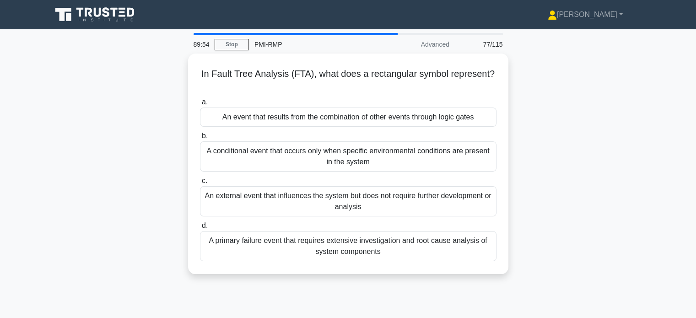
click at [271, 247] on div "A primary failure event that requires extensive investigation and root cause an…" at bounding box center [348, 246] width 297 height 30
click at [200, 229] on input "d. A primary failure event that requires extensive investigation and root cause…" at bounding box center [200, 226] width 0 height 6
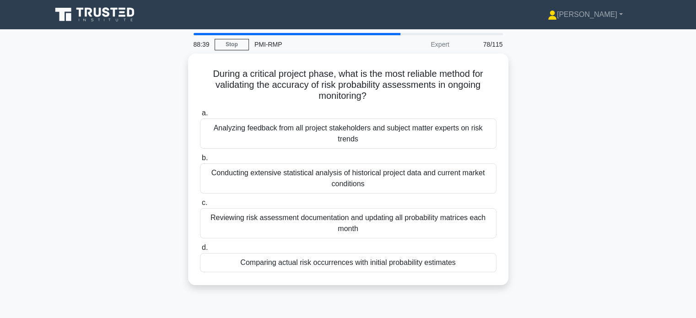
click at [454, 265] on div "Comparing actual risk occurrences with initial probability estimates" at bounding box center [348, 262] width 297 height 19
click at [200, 251] on input "d. Comparing actual risk occurrences with initial probability estimates" at bounding box center [200, 248] width 0 height 6
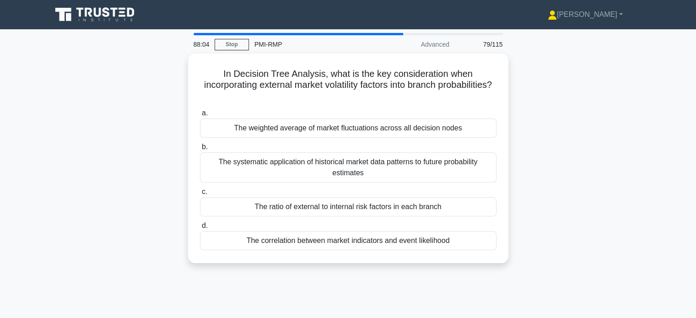
click at [239, 245] on div "The correlation between market indicators and event likelihood" at bounding box center [348, 240] width 297 height 19
click at [200, 229] on input "d. The correlation between market indicators and event likelihood" at bounding box center [200, 226] width 0 height 6
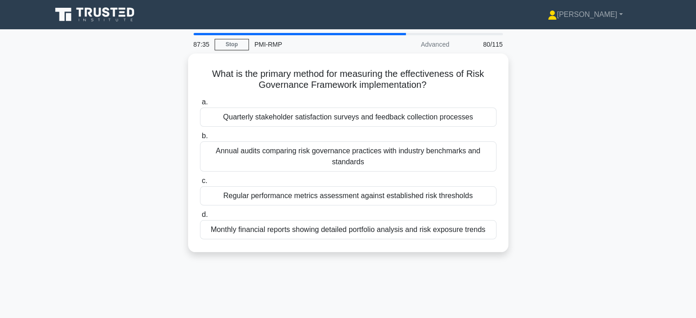
click at [223, 198] on div "Regular performance metrics assessment against established risk thresholds" at bounding box center [348, 195] width 297 height 19
click at [200, 184] on input "c. Regular performance metrics assessment against established risk thresholds" at bounding box center [200, 181] width 0 height 6
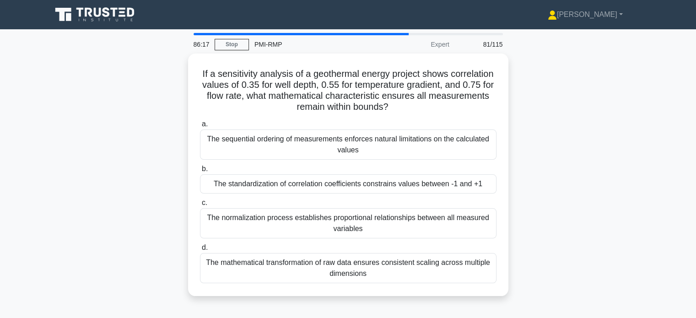
click at [220, 223] on div "The normalization process establishes proportional relationships between all me…" at bounding box center [348, 223] width 297 height 30
click at [200, 206] on input "c. The normalization process establishes proportional relationships between all…" at bounding box center [200, 203] width 0 height 6
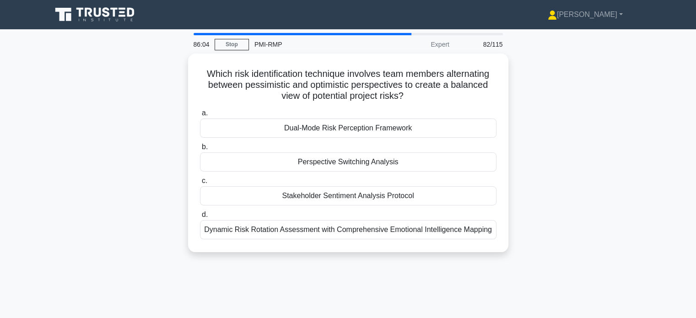
click at [228, 165] on div "Perspective Switching Analysis" at bounding box center [348, 161] width 297 height 19
click at [200, 150] on input "b. Perspective Switching Analysis" at bounding box center [200, 147] width 0 height 6
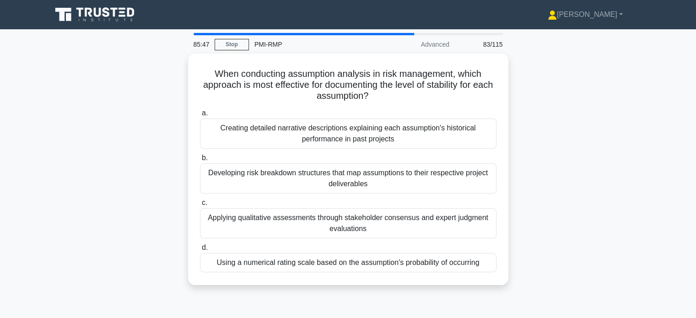
click at [222, 222] on div "Applying qualitative assessments through stakeholder consensus and expert judgm…" at bounding box center [348, 223] width 297 height 30
click at [200, 206] on input "c. Applying qualitative assessments through stakeholder consensus and expert ju…" at bounding box center [200, 203] width 0 height 6
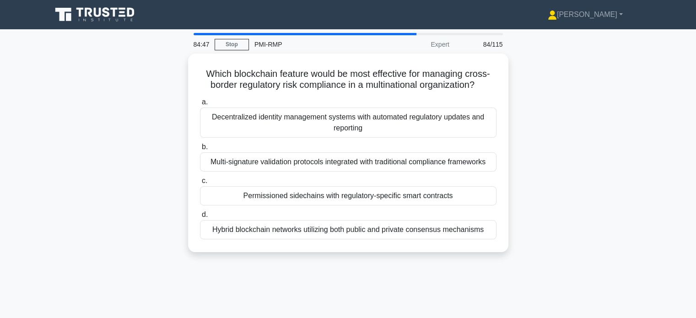
click at [225, 195] on div "Permissioned sidechains with regulatory-specific smart contracts" at bounding box center [348, 195] width 297 height 19
click at [200, 184] on input "c. Permissioned sidechains with regulatory-specific smart contracts" at bounding box center [200, 181] width 0 height 6
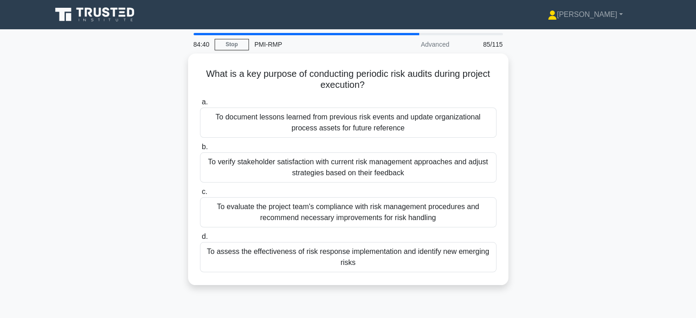
click at [227, 263] on div "To assess the effectiveness of risk response implementation and identify new em…" at bounding box center [348, 257] width 297 height 30
click at [200, 240] on input "d. To assess the effectiveness of risk response implementation and identify new…" at bounding box center [200, 237] width 0 height 6
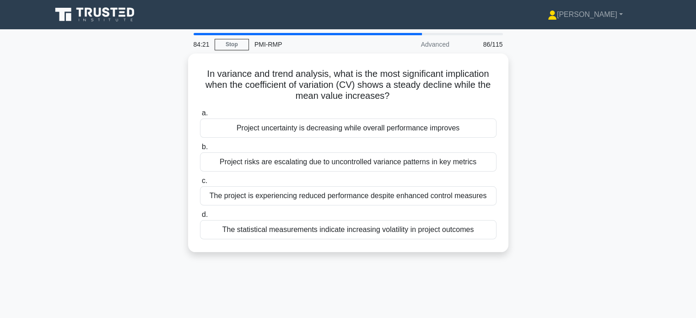
click at [224, 126] on div "Project uncertainty is decreasing while overall performance improves" at bounding box center [348, 128] width 297 height 19
click at [200, 116] on input "a. Project uncertainty is decreasing while overall performance improves" at bounding box center [200, 113] width 0 height 6
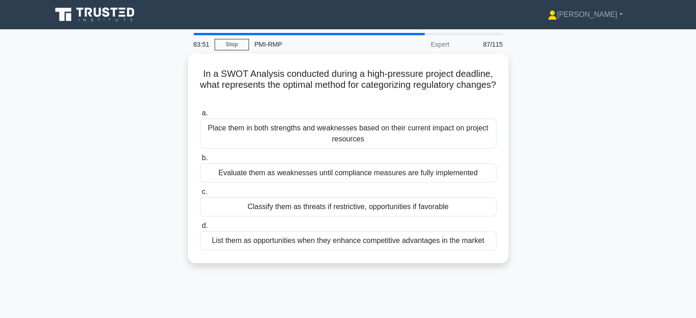
click at [214, 207] on div "Classify them as threats if restrictive, opportunities if favorable" at bounding box center [348, 206] width 297 height 19
click at [200, 195] on input "c. Classify them as threats if restrictive, opportunities if favorable" at bounding box center [200, 192] width 0 height 6
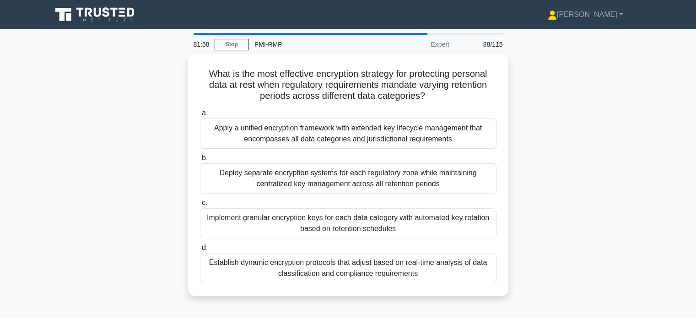
click at [216, 266] on div "Establish dynamic encryption protocols that adjust based on real-time analysis …" at bounding box center [348, 268] width 297 height 30
click at [200, 251] on input "d. Establish dynamic encryption protocols that adjust based on real-time analys…" at bounding box center [200, 248] width 0 height 6
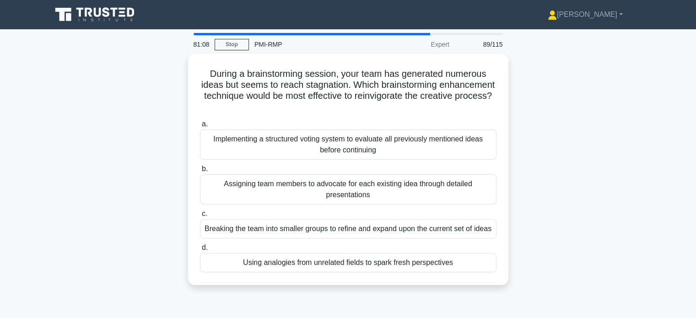
click at [470, 266] on div "Using analogies from unrelated fields to spark fresh perspectives" at bounding box center [348, 262] width 297 height 19
click at [200, 251] on input "d. Using analogies from unrelated fields to spark fresh perspectives" at bounding box center [200, 248] width 0 height 6
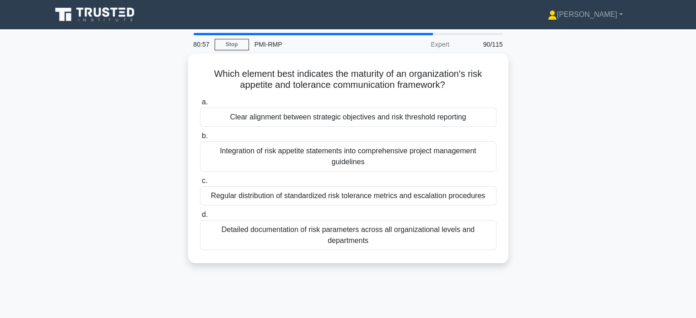
click at [452, 119] on div "Clear alignment between strategic objectives and risk threshold reporting" at bounding box center [348, 117] width 297 height 19
click at [200, 105] on input "a. Clear alignment between strategic objectives and risk threshold reporting" at bounding box center [200, 102] width 0 height 6
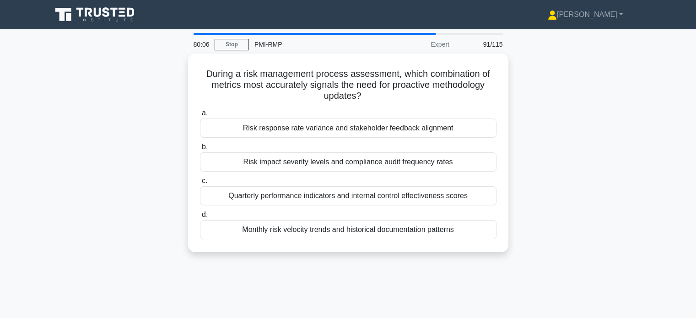
click at [460, 126] on div "Risk response rate variance and stakeholder feedback alignment" at bounding box center [348, 128] width 297 height 19
click at [200, 116] on input "a. Risk response rate variance and stakeholder feedback alignment" at bounding box center [200, 113] width 0 height 6
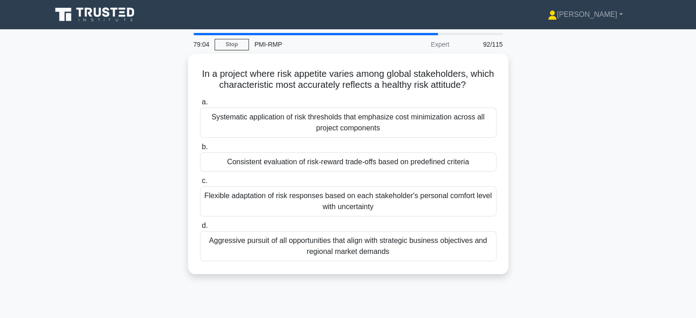
click at [472, 163] on div "Consistent evaluation of risk-reward trade-offs based on predefined criteria" at bounding box center [348, 161] width 297 height 19
click at [200, 150] on input "b. Consistent evaluation of risk-reward trade-offs based on predefined criteria" at bounding box center [200, 147] width 0 height 6
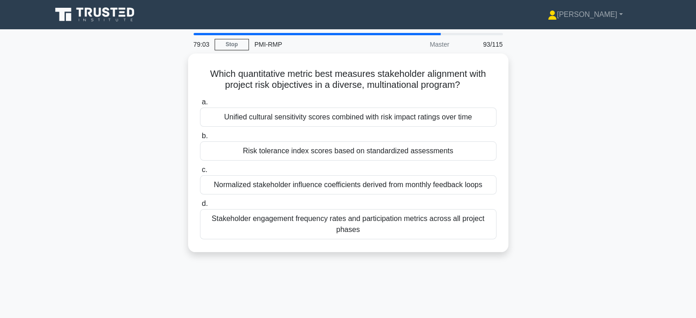
click at [462, 148] on div "Risk tolerance index scores based on standardized assessments" at bounding box center [348, 150] width 297 height 19
click at [200, 139] on input "b. Risk tolerance index scores based on standardized assessments" at bounding box center [200, 136] width 0 height 6
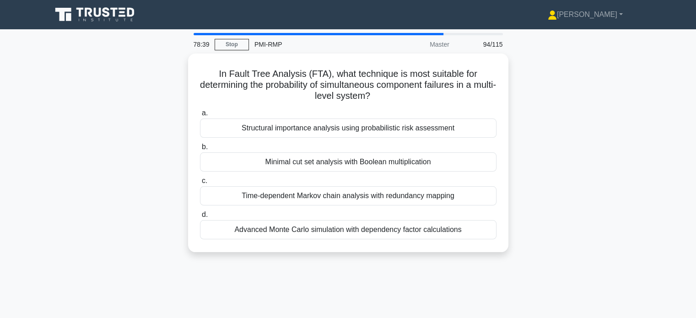
click at [486, 231] on div "Advanced Monte Carlo simulation with dependency factor calculations" at bounding box center [348, 229] width 297 height 19
click at [200, 218] on input "d. Advanced Monte Carlo simulation with dependency factor calculations" at bounding box center [200, 215] width 0 height 6
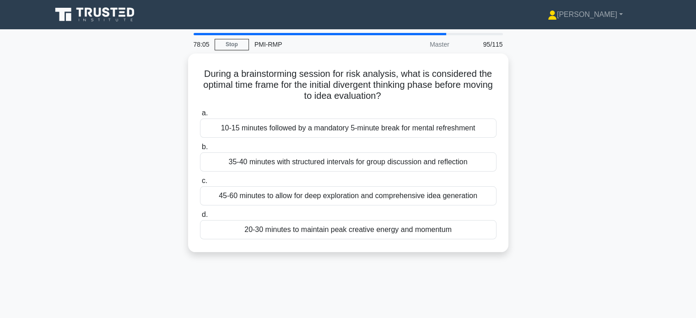
click at [466, 232] on div "20-30 minutes to maintain peak creative energy and momentum" at bounding box center [348, 229] width 297 height 19
click at [200, 218] on input "d. 20-30 minutes to maintain peak creative energy and momentum" at bounding box center [200, 215] width 0 height 6
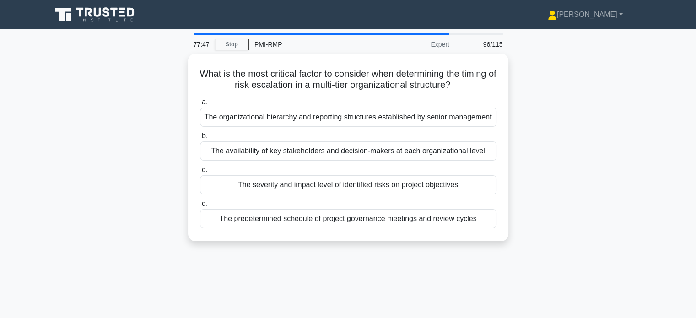
click at [465, 187] on div "The severity and impact level of identified risks on project objectives" at bounding box center [348, 184] width 297 height 19
click at [200, 173] on input "c. The severity and impact level of identified risks on project objectives" at bounding box center [200, 170] width 0 height 6
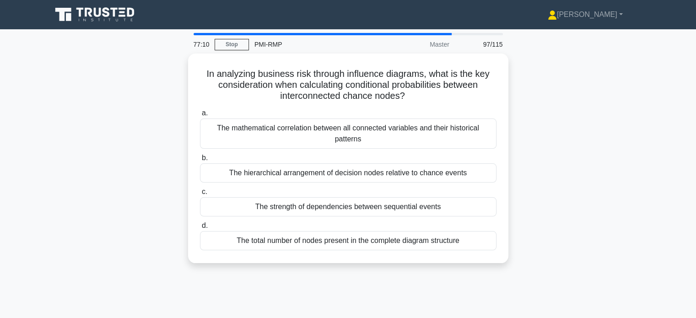
click at [231, 207] on div "The strength of dependencies between sequential events" at bounding box center [348, 206] width 297 height 19
click at [200, 195] on input "c. The strength of dependencies between sequential events" at bounding box center [200, 192] width 0 height 6
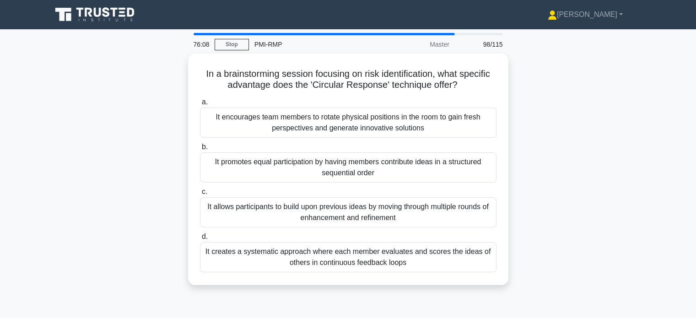
click at [243, 213] on div "It allows participants to build upon previous ideas by moving through multiple …" at bounding box center [348, 212] width 297 height 30
click at [200, 195] on input "c. It allows participants to build upon previous ideas by moving through multip…" at bounding box center [200, 192] width 0 height 6
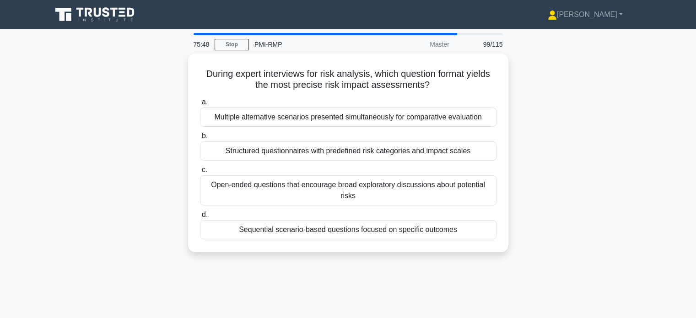
click at [214, 152] on div "Structured questionnaires with predefined risk categories and impact scales" at bounding box center [348, 150] width 297 height 19
click at [200, 139] on input "b. Structured questionnaires with predefined risk categories and impact scales" at bounding box center [200, 136] width 0 height 6
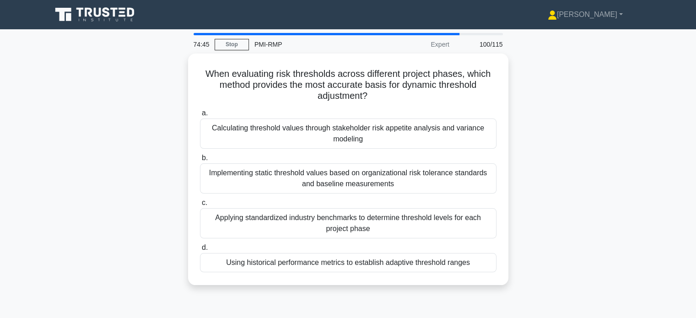
click at [450, 132] on div "Calculating threshold values through stakeholder risk appetite analysis and var…" at bounding box center [348, 134] width 297 height 30
click at [200, 116] on input "a. Calculating threshold values through stakeholder risk appetite analysis and …" at bounding box center [200, 113] width 0 height 6
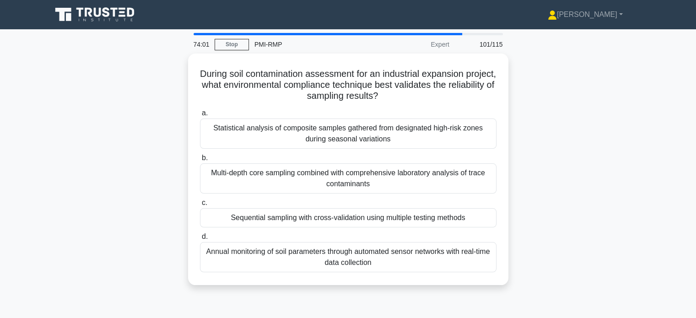
click at [441, 180] on div "Multi-depth core sampling combined with comprehensive laboratory analysis of tr…" at bounding box center [348, 178] width 297 height 30
click at [200, 161] on input "b. Multi-depth core sampling combined with comprehensive laboratory analysis of…" at bounding box center [200, 158] width 0 height 6
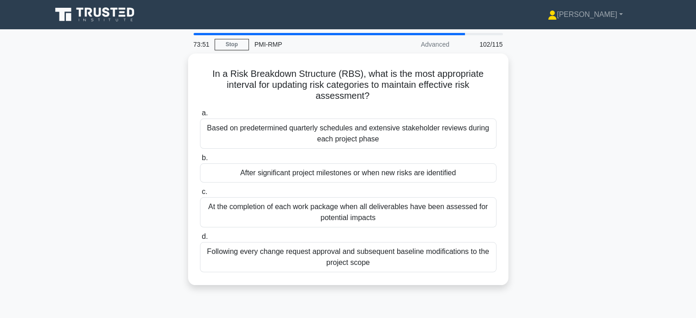
click at [463, 175] on div "After significant project milestones or when new risks are identified" at bounding box center [348, 172] width 297 height 19
click at [200, 161] on input "b. After significant project milestones or when new risks are identified" at bounding box center [200, 158] width 0 height 6
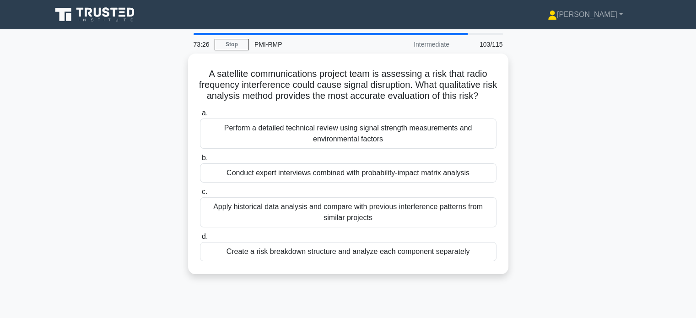
click at [443, 225] on div "Apply historical data analysis and compare with previous interference patterns …" at bounding box center [348, 212] width 297 height 30
click at [200, 195] on input "c. Apply historical data analysis and compare with previous interference patter…" at bounding box center [200, 192] width 0 height 6
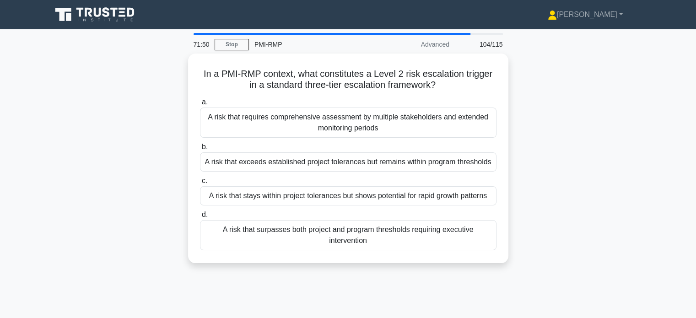
click at [465, 165] on div "A risk that exceeds established project tolerances but remains within program t…" at bounding box center [348, 161] width 297 height 19
click at [200, 150] on input "b. A risk that exceeds established project tolerances but remains within progra…" at bounding box center [200, 147] width 0 height 6
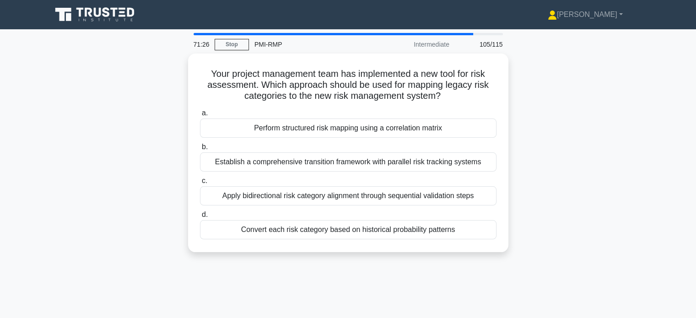
click at [226, 127] on div "Perform structured risk mapping using a correlation matrix" at bounding box center [348, 128] width 297 height 19
click at [200, 116] on input "a. Perform structured risk mapping using a correlation matrix" at bounding box center [200, 113] width 0 height 6
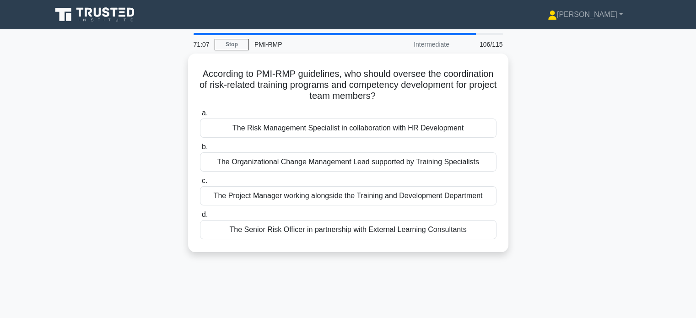
click at [440, 234] on div "The Senior Risk Officer in partnership with External Learning Consultants" at bounding box center [348, 229] width 297 height 19
click at [200, 218] on input "d. The Senior Risk Officer in partnership with External Learning Consultants" at bounding box center [200, 215] width 0 height 6
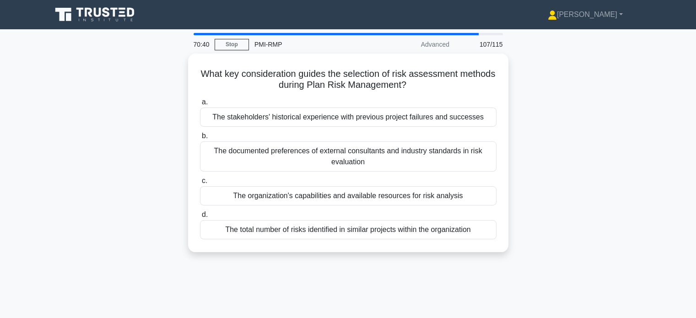
click at [243, 197] on div "The organization's capabilities and available resources for risk analysis" at bounding box center [348, 195] width 297 height 19
click at [200, 184] on input "c. The organization's capabilities and available resources for risk analysis" at bounding box center [200, 181] width 0 height 6
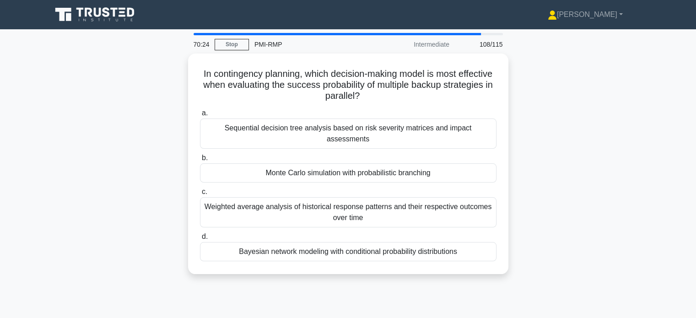
click at [228, 243] on div "Bayesian network modeling with conditional probability distributions" at bounding box center [348, 251] width 297 height 19
click at [200, 240] on input "d. Bayesian network modeling with conditional probability distributions" at bounding box center [200, 237] width 0 height 6
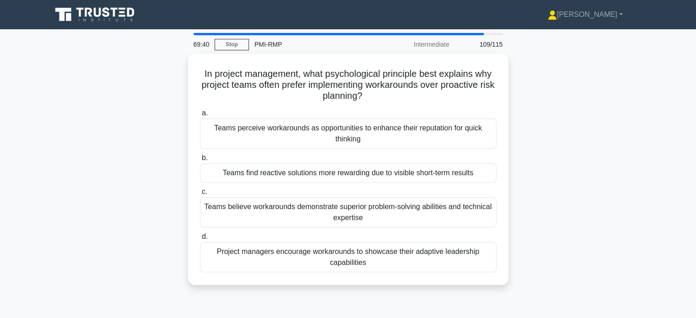
click at [214, 169] on div "Teams find reactive solutions more rewarding due to visible short-term results" at bounding box center [348, 172] width 297 height 19
click at [200, 161] on input "b. Teams find reactive solutions more rewarding due to visible short-term resul…" at bounding box center [200, 158] width 0 height 6
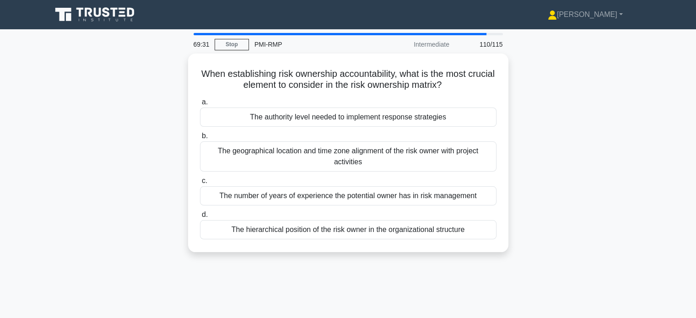
click at [238, 115] on div "The authority level needed to implement response strategies" at bounding box center [348, 117] width 297 height 19
click at [200, 105] on input "a. The authority level needed to implement response strategies" at bounding box center [200, 102] width 0 height 6
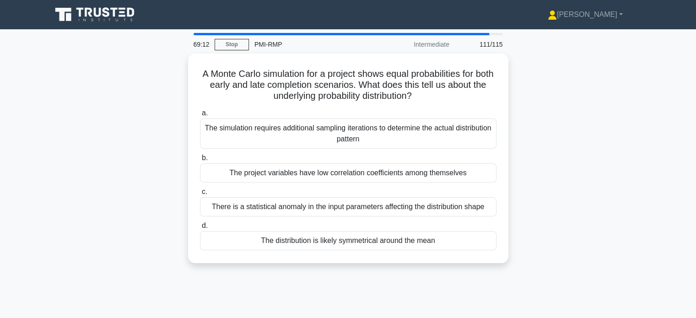
click at [256, 242] on div "The distribution is likely symmetrical around the mean" at bounding box center [348, 240] width 297 height 19
click at [200, 229] on input "d. The distribution is likely symmetrical around the mean" at bounding box center [200, 226] width 0 height 6
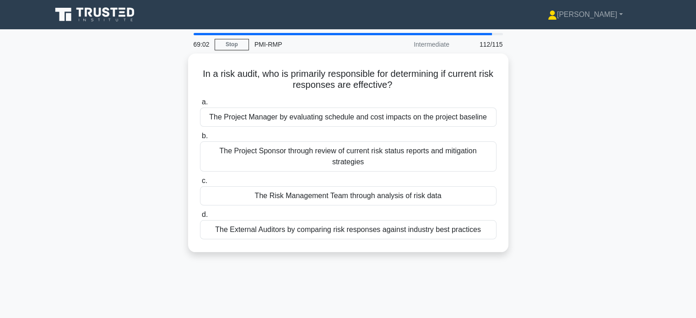
click at [229, 114] on div "The Project Manager by evaluating schedule and cost impacts on the project base…" at bounding box center [348, 117] width 297 height 19
click at [200, 105] on input "a. The Project Manager by evaluating schedule and cost impacts on the project b…" at bounding box center [200, 102] width 0 height 6
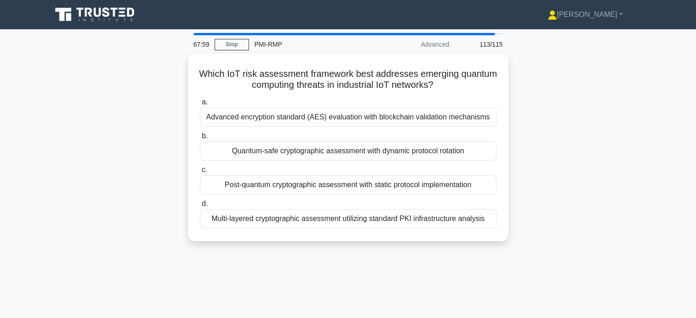
click at [467, 117] on div "Advanced encryption standard (AES) evaluation with blockchain validation mechan…" at bounding box center [348, 117] width 297 height 19
click at [200, 105] on input "a. Advanced encryption standard (AES) evaluation with blockchain validation mec…" at bounding box center [200, 102] width 0 height 6
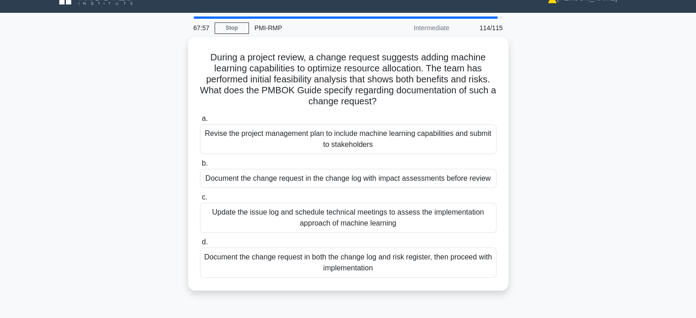
scroll to position [16, 0]
click at [460, 180] on div "Document the change request in the change log with impact assessments before re…" at bounding box center [348, 178] width 297 height 19
click at [200, 167] on input "b. Document the change request in the change log with impact assessments before…" at bounding box center [200, 164] width 0 height 6
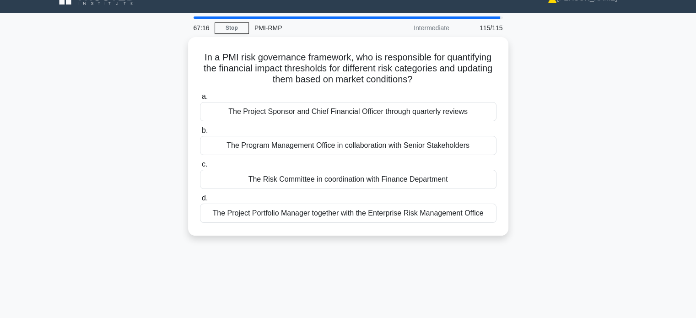
scroll to position [0, 0]
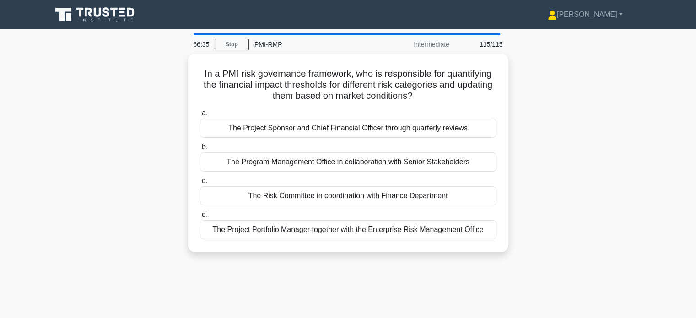
click at [474, 194] on div "The Risk Committee in coordination with Finance Department" at bounding box center [348, 195] width 297 height 19
click at [200, 184] on input "c. The Risk Committee in coordination with Finance Department" at bounding box center [200, 181] width 0 height 6
